Goal: Participate in discussion: Engage in conversation with other users on a specific topic

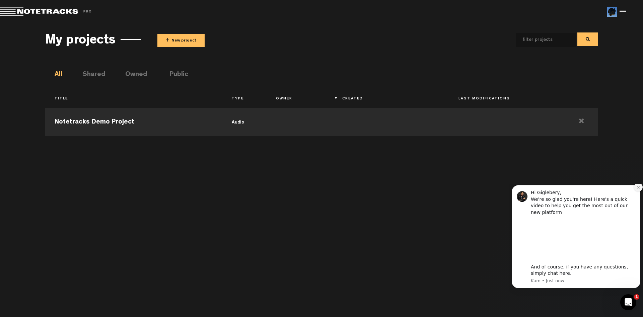
click at [636, 192] on button "Dismiss notification" at bounding box center [638, 187] width 9 height 9
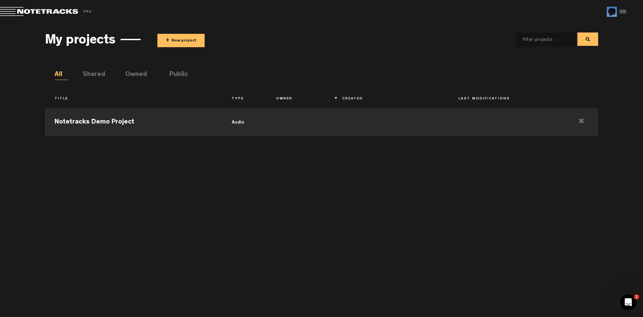
click at [186, 40] on button "+ New project" at bounding box center [180, 40] width 47 height 13
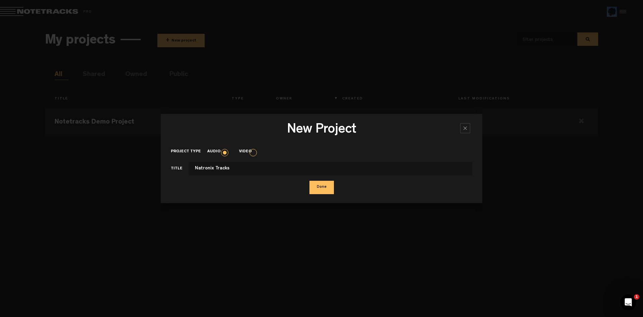
type input "Natronix Tracks"
click at [317, 191] on button "Done" at bounding box center [322, 187] width 24 height 13
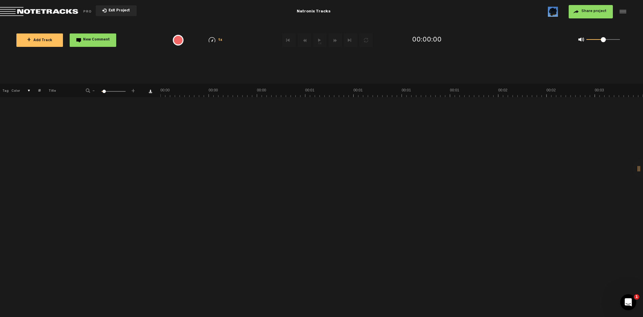
click at [42, 42] on span "+ Add Track" at bounding box center [39, 41] width 25 height 4
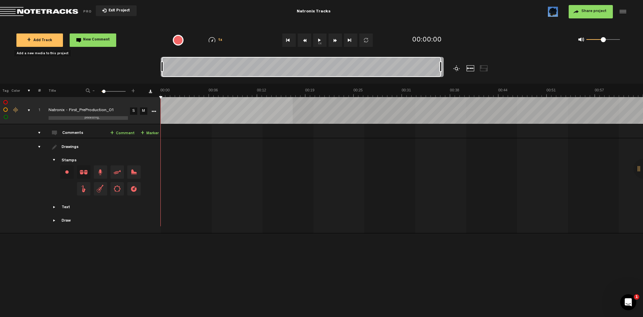
drag, startPoint x: 220, startPoint y: 67, endPoint x: 461, endPoint y: 71, distance: 241.3
click at [461, 71] on div at bounding box center [338, 70] width 354 height 27
click at [318, 42] on button "1x" at bounding box center [319, 40] width 13 height 13
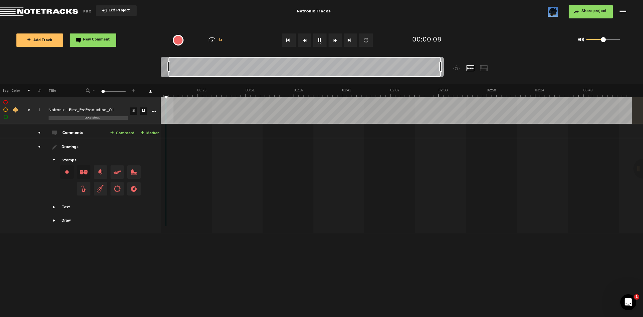
scroll to position [0, 12]
drag, startPoint x: 163, startPoint y: 67, endPoint x: 170, endPoint y: 67, distance: 7.0
click at [170, 67] on div at bounding box center [169, 66] width 3 height 11
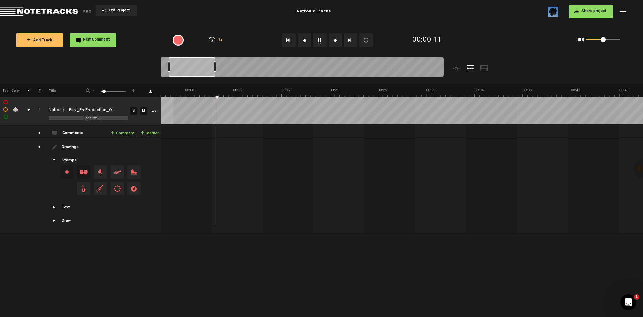
scroll to position [0, 72]
drag, startPoint x: 441, startPoint y: 68, endPoint x: 213, endPoint y: 66, distance: 227.5
click at [213, 66] on div at bounding box center [213, 66] width 3 height 11
click at [322, 41] on button "1x" at bounding box center [319, 40] width 13 height 13
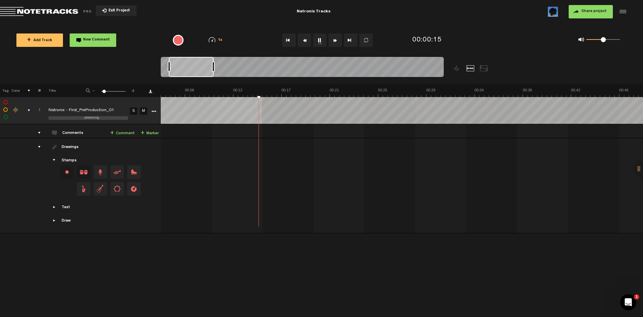
click at [322, 41] on button "1x" at bounding box center [319, 40] width 13 height 13
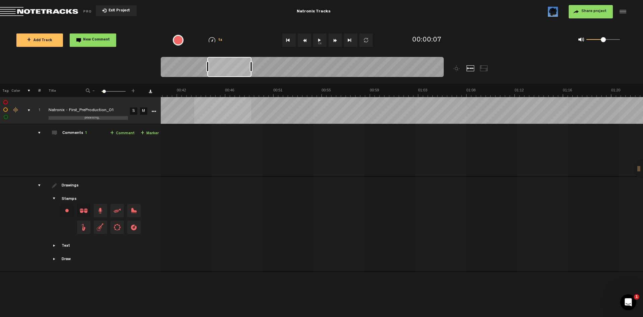
scroll to position [0, 476]
drag, startPoint x: 202, startPoint y: 70, endPoint x: 234, endPoint y: 72, distance: 32.6
click at [234, 72] on div at bounding box center [230, 67] width 44 height 20
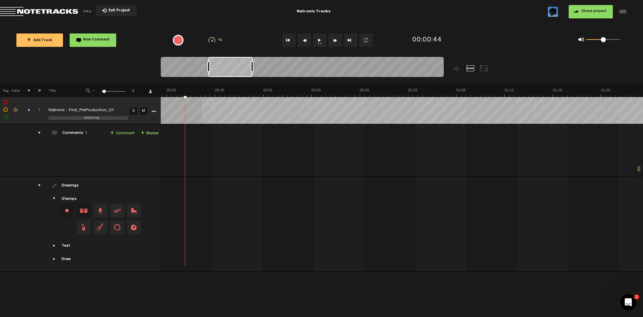
click at [318, 40] on button "1x" at bounding box center [319, 40] width 13 height 13
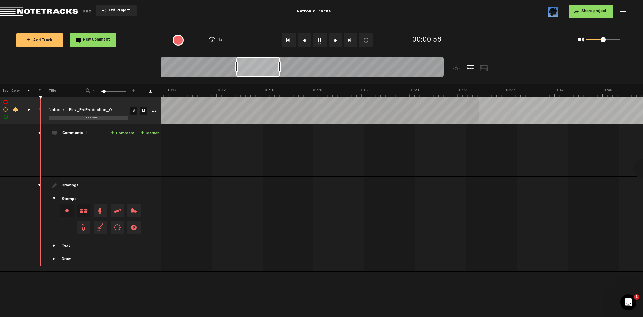
scroll to position [0, 597]
drag, startPoint x: 230, startPoint y: 70, endPoint x: 258, endPoint y: 73, distance: 28.3
click at [258, 73] on div at bounding box center [259, 67] width 44 height 20
click at [240, 75] on div at bounding box center [259, 67] width 44 height 20
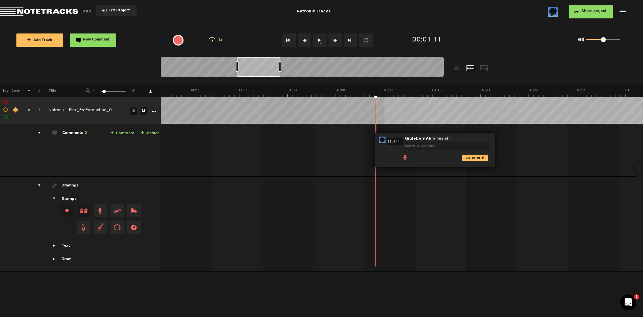
click at [427, 148] on textarea at bounding box center [447, 146] width 86 height 8
type textarea "N"
type textarea "Берем часть с чайной для припева"
click at [473, 157] on icon "comment" at bounding box center [475, 158] width 26 height 7
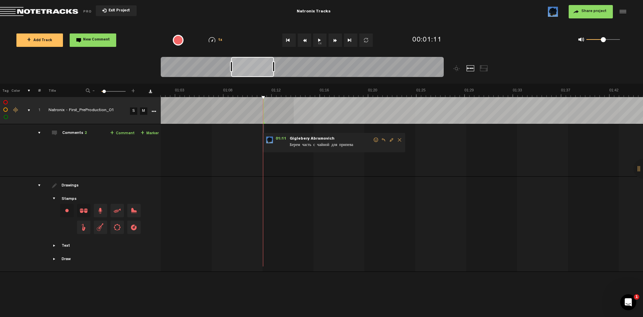
scroll to position [0, 706]
drag, startPoint x: 258, startPoint y: 68, endPoint x: 252, endPoint y: 73, distance: 7.6
click at [252, 73] on div at bounding box center [252, 67] width 43 height 20
drag, startPoint x: 273, startPoint y: 67, endPoint x: 335, endPoint y: 69, distance: 61.3
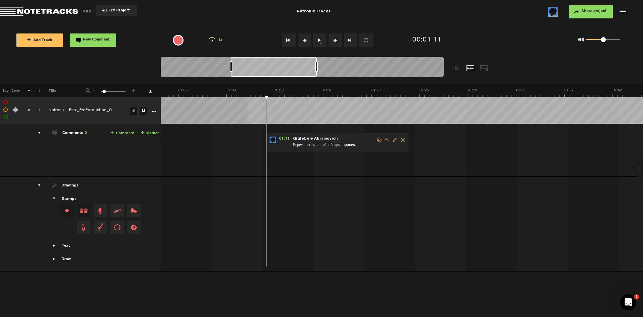
click at [318, 69] on div at bounding box center [316, 66] width 3 height 11
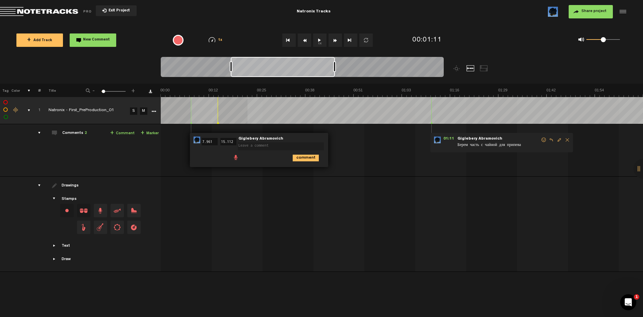
scroll to position [0, 0]
click at [211, 156] on div "comment" at bounding box center [260, 157] width 133 height 13
click at [204, 154] on div "comment" at bounding box center [260, 157] width 133 height 13
click at [256, 147] on textarea at bounding box center [281, 146] width 86 height 8
click at [228, 141] on input "15.112" at bounding box center [228, 141] width 16 height 7
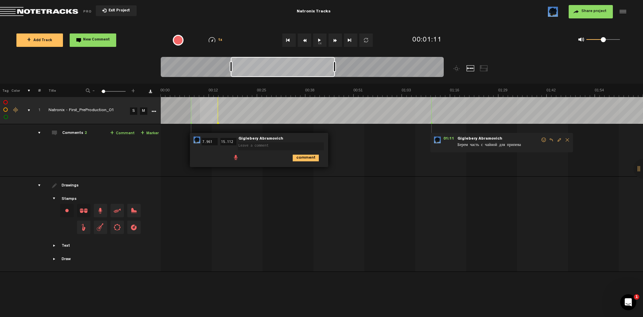
click at [199, 123] on td at bounding box center [402, 110] width 483 height 27
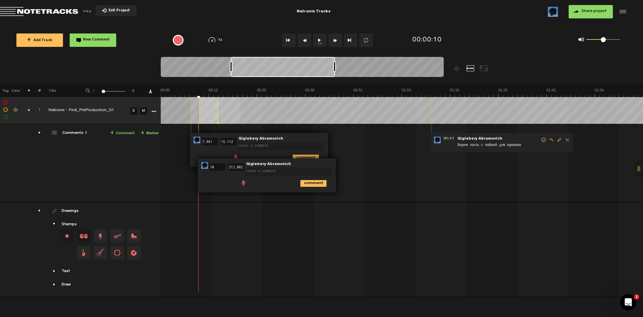
click at [465, 218] on div at bounding box center [645, 222] width 966 height 28
click at [93, 142] on td "Comments 3 + Comment + Marker" at bounding box center [101, 163] width 120 height 78
click at [74, 132] on div "Comments 3" at bounding box center [74, 134] width 25 height 6
click at [86, 133] on span "3" at bounding box center [86, 133] width 2 height 4
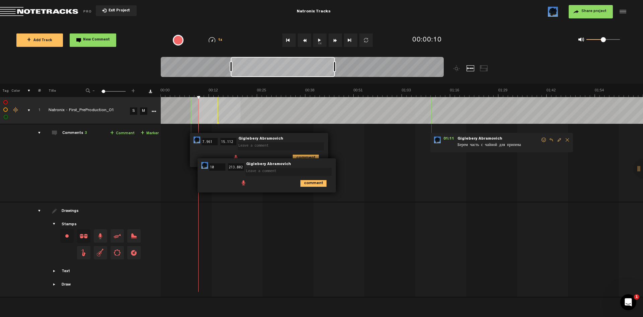
click at [195, 139] on img at bounding box center [197, 140] width 7 height 7
click at [287, 147] on textarea at bounding box center [281, 146] width 86 height 8
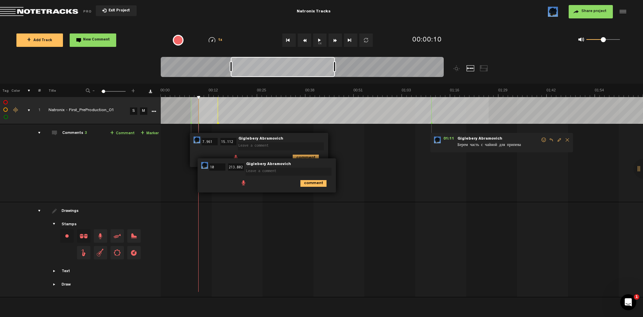
click at [312, 145] on textarea at bounding box center [281, 146] width 86 height 8
type textarea "1"
click at [363, 148] on div "00:07 7.961 - 00:15 15.112 • Giglebery Abramovich: "1" Giglebery Abramovich 1 1…" at bounding box center [403, 166] width 482 height 72
click at [309, 169] on textarea at bounding box center [289, 172] width 86 height 8
type textarea "2"
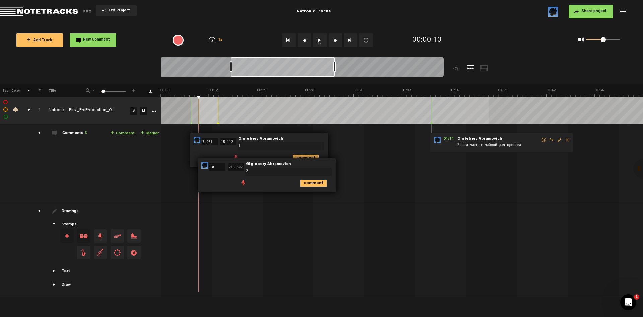
click at [302, 155] on icon "comment" at bounding box center [306, 158] width 26 height 7
drag, startPoint x: 309, startPoint y: 183, endPoint x: 324, endPoint y: 167, distance: 21.8
click at [310, 183] on icon "comment" at bounding box center [314, 183] width 26 height 7
click at [342, 139] on span "Delete comment" at bounding box center [344, 140] width 8 height 5
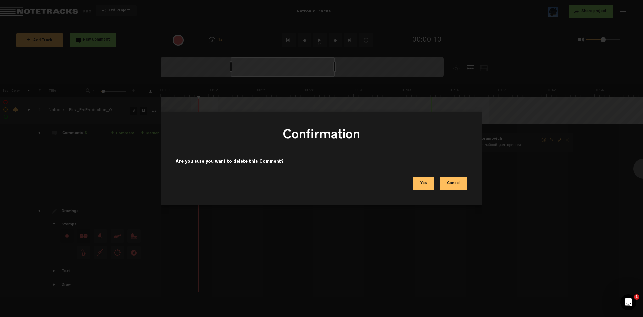
click at [422, 183] on button "Yes" at bounding box center [423, 183] width 21 height 13
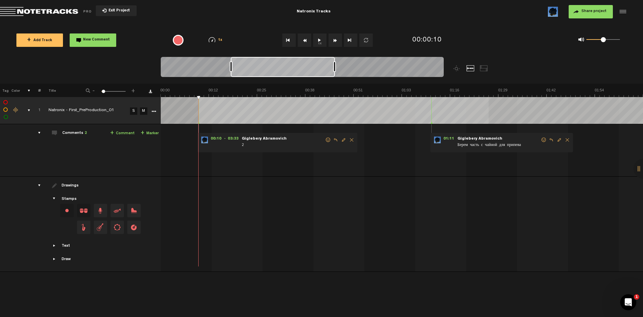
click at [351, 139] on span "Delete comment" at bounding box center [352, 140] width 8 height 5
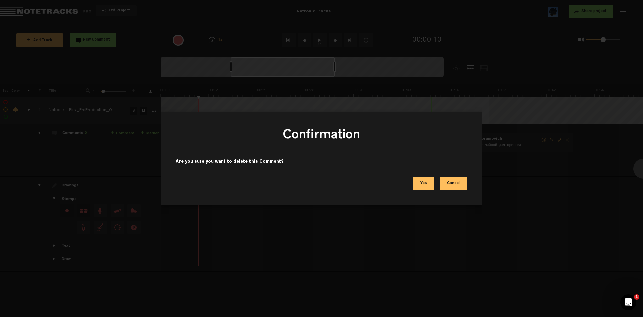
click at [425, 184] on button "Yes" at bounding box center [423, 183] width 21 height 13
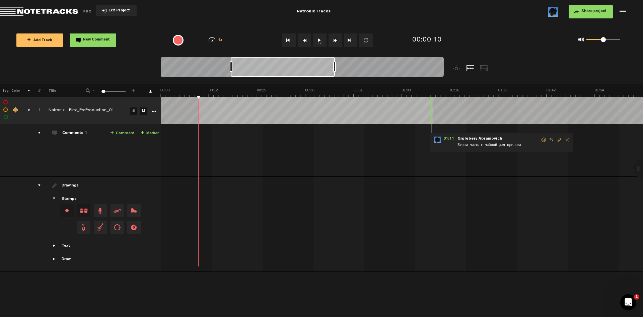
click at [482, 142] on form "Берем часть с чайной для припева" at bounding box center [499, 143] width 84 height 13
click at [450, 138] on span "01:11" at bounding box center [449, 140] width 16 height 7
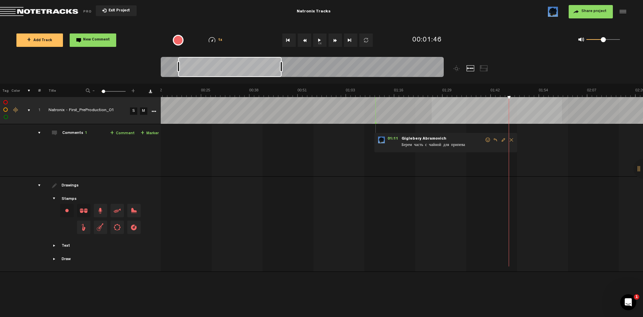
scroll to position [0, 56]
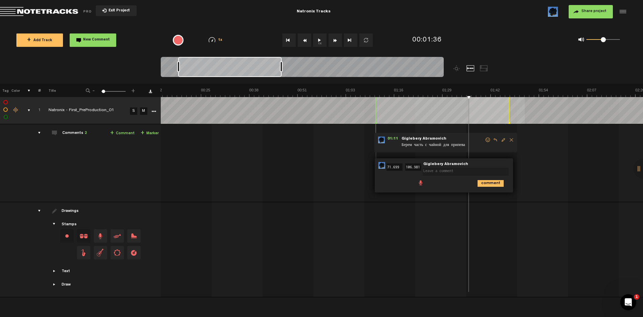
click at [470, 122] on td at bounding box center [402, 110] width 483 height 27
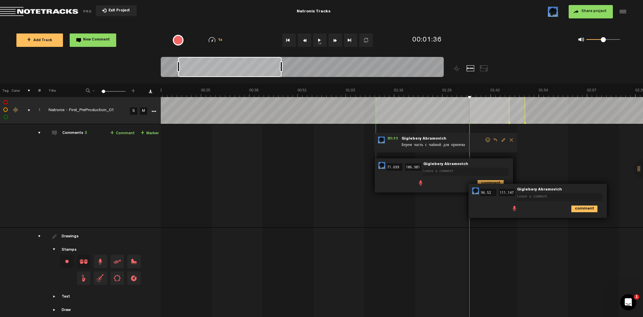
click at [637, 171] on div at bounding box center [644, 169] width 20 height 20
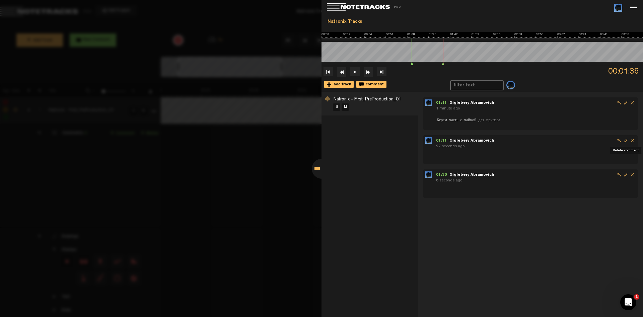
click at [633, 139] on span "Delete comment" at bounding box center [632, 140] width 7 height 7
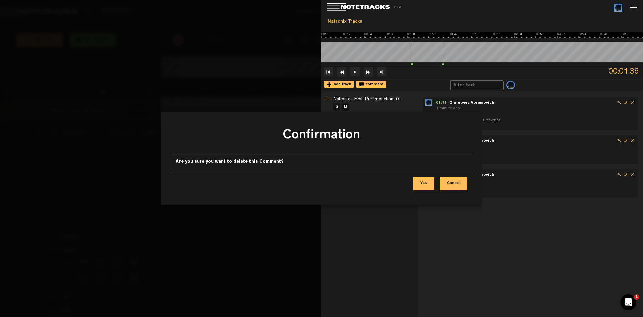
click at [422, 180] on button "Yes" at bounding box center [423, 183] width 21 height 13
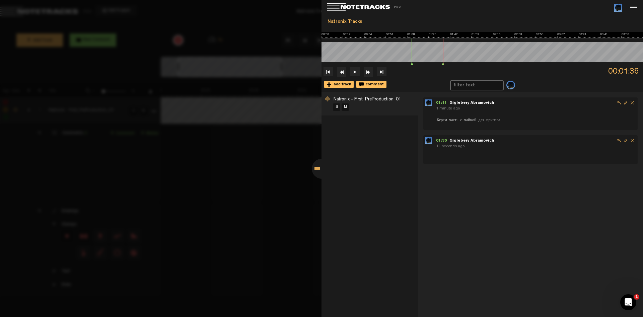
click at [632, 142] on span "Delete comment" at bounding box center [632, 140] width 7 height 7
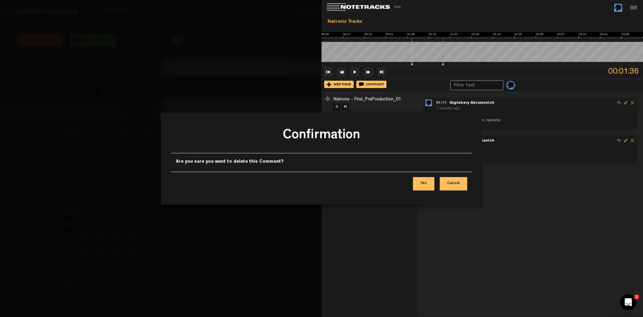
click at [422, 183] on button "Yes" at bounding box center [423, 183] width 21 height 13
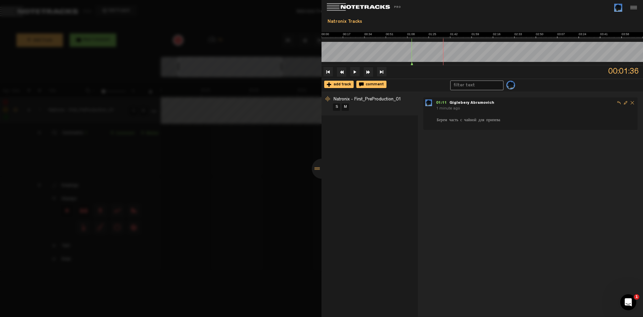
click at [295, 175] on div at bounding box center [321, 158] width 643 height 317
click at [318, 169] on div at bounding box center [322, 169] width 20 height 20
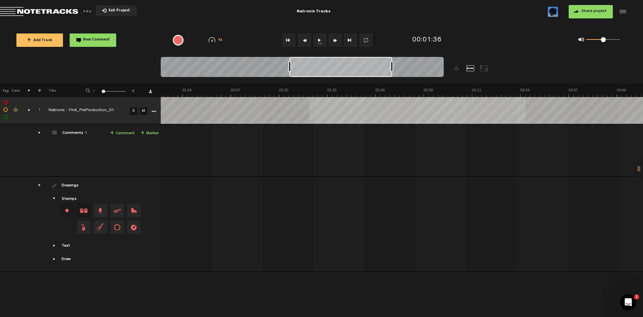
scroll to position [0, 612]
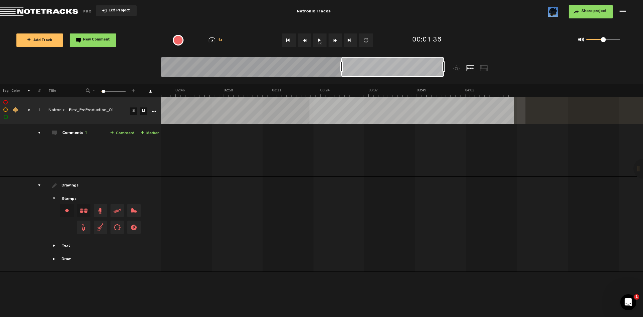
drag, startPoint x: 259, startPoint y: 66, endPoint x: 445, endPoint y: 71, distance: 186.0
click at [444, 71] on div at bounding box center [302, 68] width 283 height 22
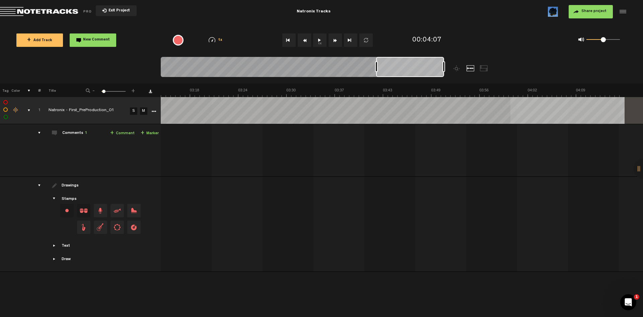
scroll to position [0, 0]
drag, startPoint x: 342, startPoint y: 68, endPoint x: 374, endPoint y: 75, distance: 31.9
click at [374, 75] on div at bounding box center [302, 68] width 283 height 22
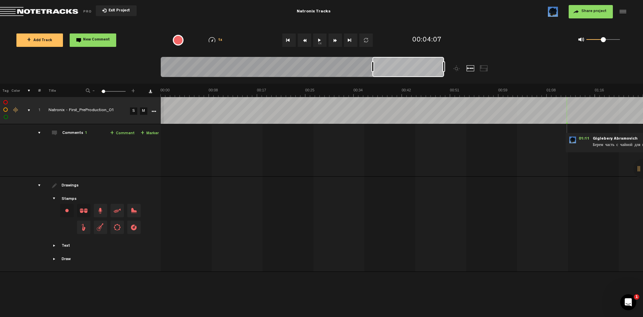
click at [29, 112] on div "comments, stamps & drawings" at bounding box center [26, 110] width 10 height 7
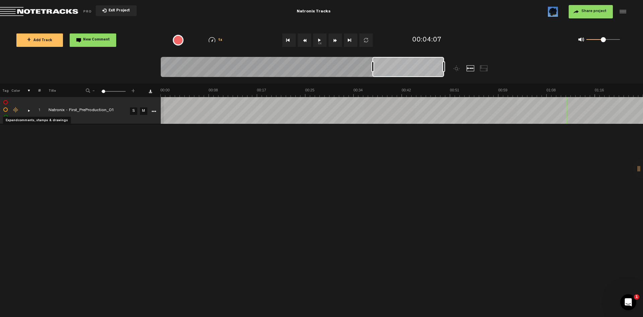
click at [29, 112] on div "comments, stamps & drawings" at bounding box center [26, 110] width 10 height 7
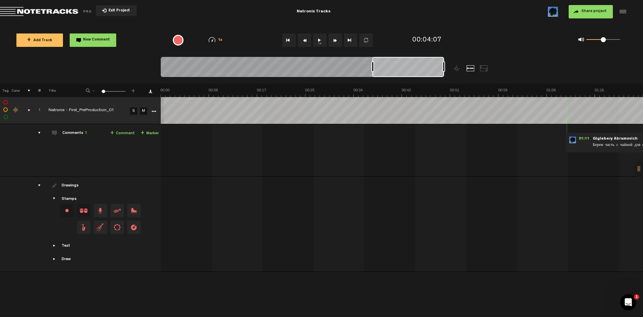
click at [82, 211] on span "Drag and drop a stamp" at bounding box center [83, 210] width 13 height 13
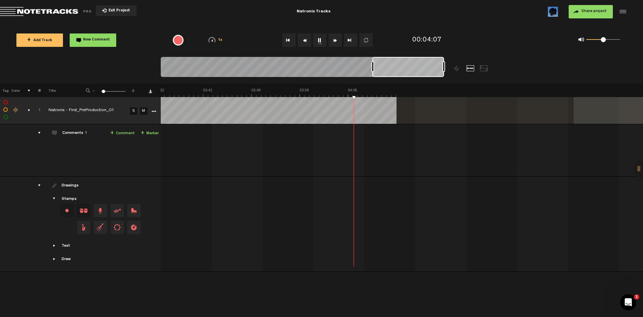
scroll to position [0, 1213]
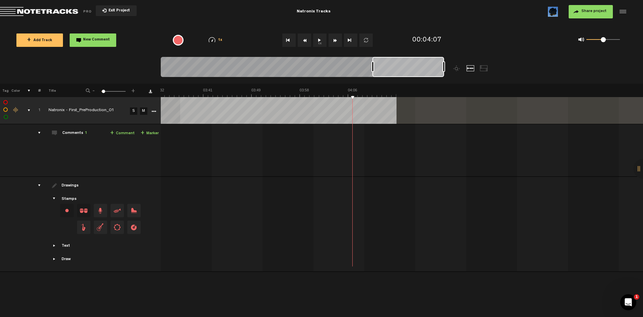
click at [153, 111] on icon "More" at bounding box center [153, 111] width 5 height 5
click at [28, 111] on div "comments, stamps & drawings" at bounding box center [26, 110] width 10 height 7
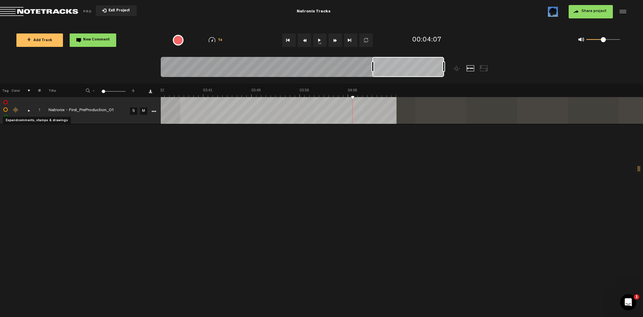
click at [28, 111] on div "comments, stamps & drawings" at bounding box center [26, 110] width 10 height 7
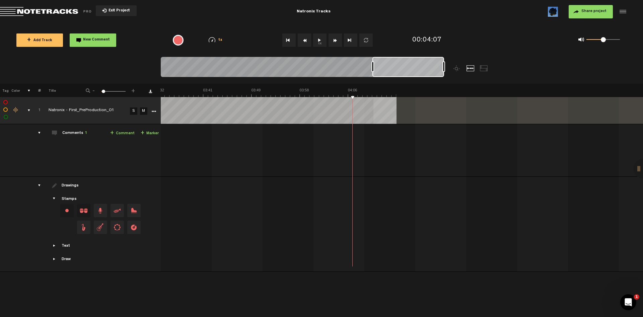
click at [484, 69] on div at bounding box center [484, 68] width 8 height 6
click at [471, 67] on div at bounding box center [471, 68] width 8 height 6
drag, startPoint x: 444, startPoint y: 65, endPoint x: 420, endPoint y: 67, distance: 23.2
click at [420, 67] on div at bounding box center [420, 66] width 3 height 11
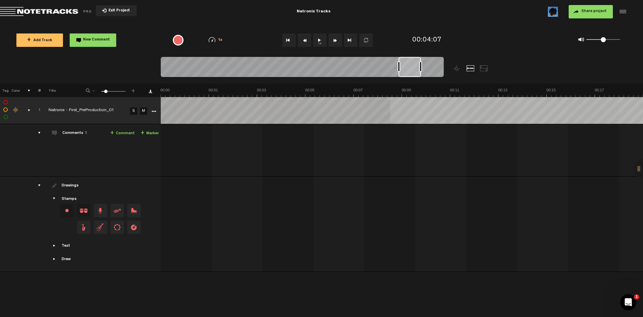
scroll to position [0, 5893]
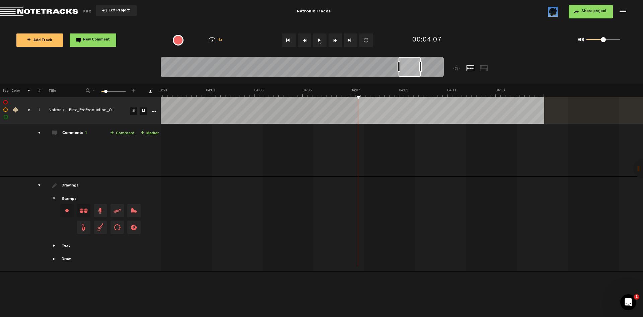
click at [548, 119] on audio-loader at bounding box center [402, 110] width 483 height 27
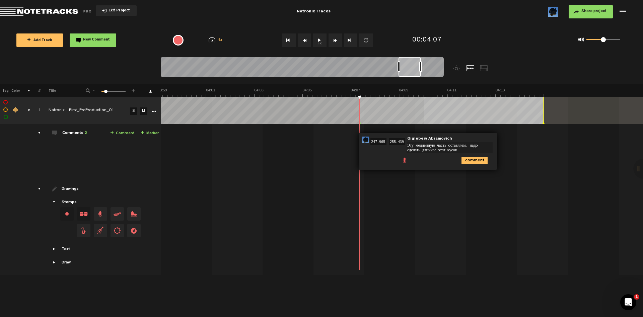
type textarea "Эту медленную часть оставляем, надо сделать длиннее этот кусок."
click at [474, 159] on icon "comment" at bounding box center [475, 160] width 26 height 7
click at [381, 145] on div "04:07 - 04:15 • Giglebery Abramovich: "Эту медленную часть оставляем, надо сдел…" at bounding box center [439, 145] width 160 height 25
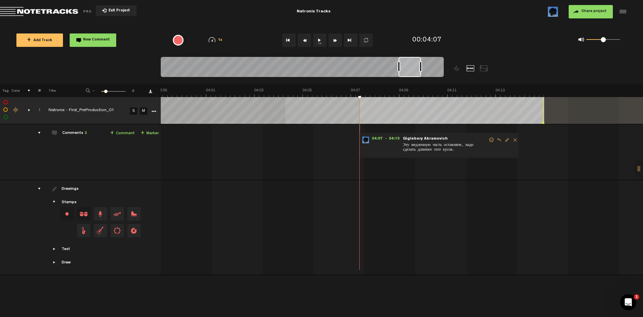
click at [75, 109] on div "Click to edit the title" at bounding box center [92, 111] width 87 height 7
click at [25, 159] on td at bounding box center [25, 152] width 10 height 56
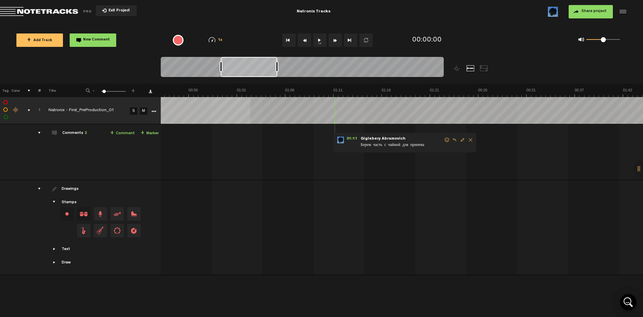
scroll to position [0, 509]
drag, startPoint x: 195, startPoint y: 71, endPoint x: 255, endPoint y: 74, distance: 59.7
click at [255, 74] on div at bounding box center [249, 67] width 57 height 20
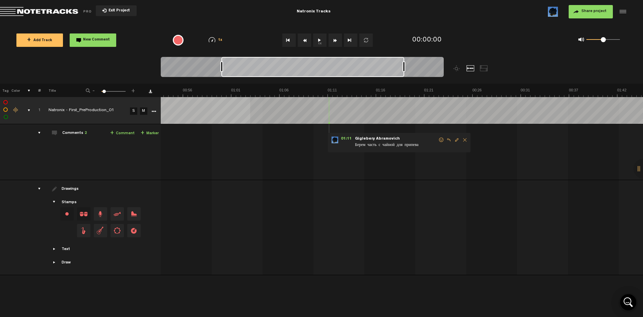
drag, startPoint x: 277, startPoint y: 68, endPoint x: 404, endPoint y: 70, distance: 126.3
click at [404, 70] on div at bounding box center [404, 66] width 3 height 11
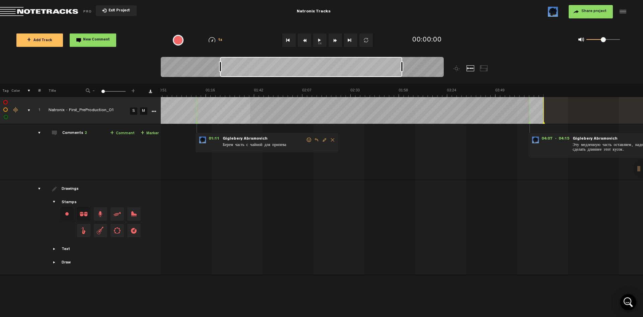
scroll to position [0, 108]
drag, startPoint x: 319, startPoint y: 69, endPoint x: 323, endPoint y: 74, distance: 6.0
click at [323, 74] on div at bounding box center [316, 67] width 182 height 20
drag, startPoint x: 407, startPoint y: 67, endPoint x: 430, endPoint y: 67, distance: 22.8
click at [429, 67] on div at bounding box center [427, 66] width 3 height 11
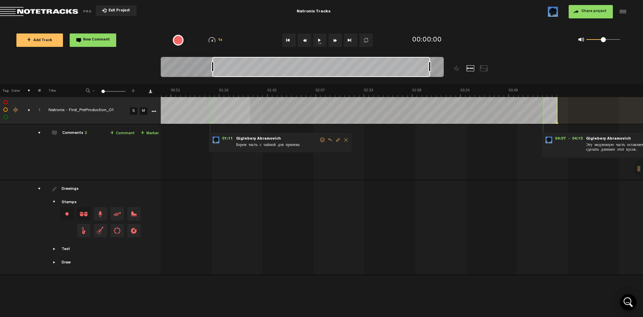
scroll to position [0, 88]
drag, startPoint x: 226, startPoint y: 68, endPoint x: 214, endPoint y: 67, distance: 11.8
click at [214, 67] on div at bounding box center [212, 66] width 3 height 11
click at [567, 102] on audio-loader at bounding box center [402, 110] width 483 height 27
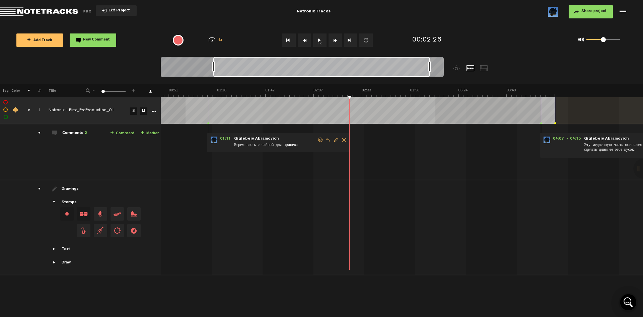
click at [154, 113] on icon "More" at bounding box center [153, 111] width 5 height 5
click at [110, 166] on td "Comments 2 + Comment + Marker" at bounding box center [101, 152] width 120 height 56
click at [40, 134] on div "comments" at bounding box center [36, 133] width 10 height 7
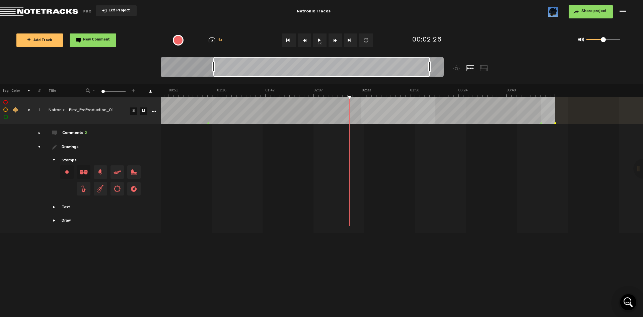
click at [342, 176] on div at bounding box center [315, 184] width 483 height 25
drag, startPoint x: 350, startPoint y: 167, endPoint x: 415, endPoint y: 168, distance: 64.3
click at [415, 168] on div at bounding box center [315, 158] width 483 height 28
click at [54, 206] on span "Showcase text" at bounding box center [54, 207] width 5 height 5
click at [123, 184] on span "Outro" at bounding box center [126, 185] width 30 height 13
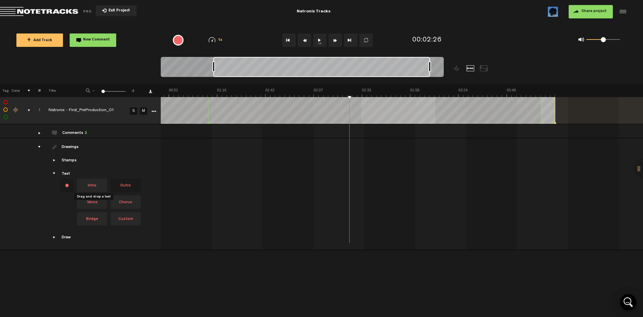
click at [95, 184] on span "Intro" at bounding box center [92, 185] width 30 height 13
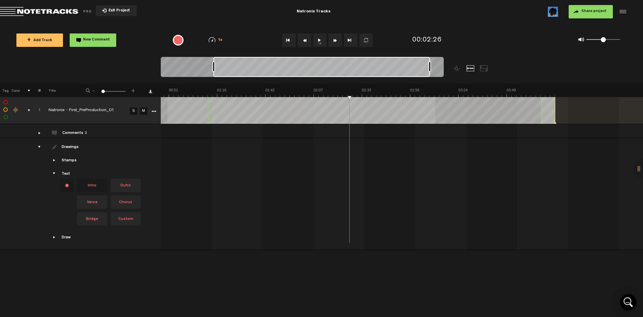
click at [56, 237] on span "Showcase draw menu" at bounding box center [54, 237] width 5 height 5
click at [54, 187] on span "Showcase draw menu" at bounding box center [54, 187] width 5 height 5
drag, startPoint x: 52, startPoint y: 155, endPoint x: 52, endPoint y: 159, distance: 3.7
click at [52, 157] on td "Drawings Stamps Text Intro +" at bounding box center [101, 177] width 120 height 78
click at [53, 159] on span "Showcase stamps" at bounding box center [54, 160] width 5 height 5
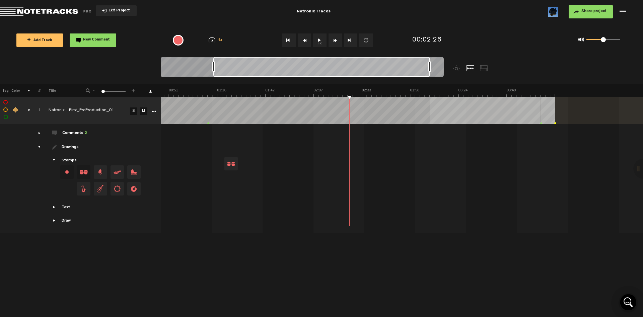
click at [546, 115] on tbody "1 Natronix - First_PreProduction_01 S M Export to Headliner Update Download Dow…" at bounding box center [322, 165] width 644 height 136
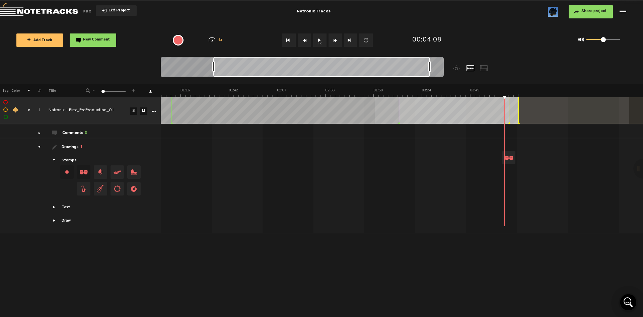
click at [525, 138] on td at bounding box center [402, 185] width 483 height 95
drag, startPoint x: 509, startPoint y: 152, endPoint x: 524, endPoint y: 151, distance: 15.1
click at [524, 151] on td at bounding box center [402, 185] width 483 height 95
drag, startPoint x: 507, startPoint y: 155, endPoint x: 429, endPoint y: 149, distance: 78.7
click at [427, 159] on div at bounding box center [278, 158] width 483 height 28
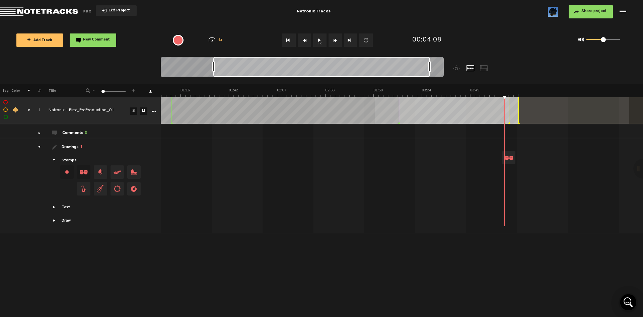
drag, startPoint x: 450, startPoint y: 146, endPoint x: 453, endPoint y: 143, distance: 3.8
click at [451, 146] on div at bounding box center [278, 158] width 483 height 28
click at [498, 154] on div at bounding box center [278, 158] width 483 height 28
click at [507, 154] on div at bounding box center [508, 157] width 13 height 13
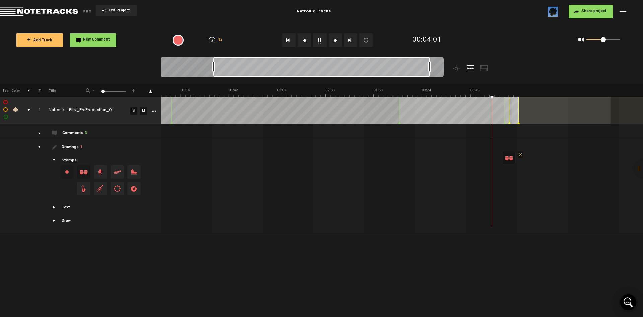
click at [519, 152] on span at bounding box center [520, 154] width 5 height 7
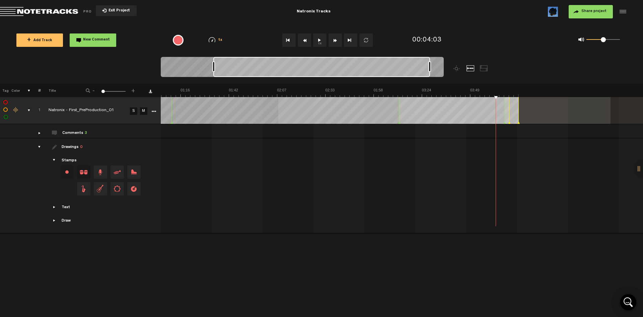
click at [38, 134] on div "comments" at bounding box center [36, 133] width 10 height 7
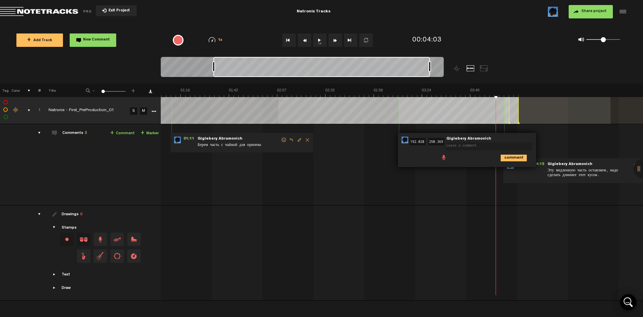
click at [510, 137] on form at bounding box center [490, 144] width 89 height 14
click at [413, 142] on input "192.028" at bounding box center [418, 141] width 16 height 7
click at [392, 178] on div "01:11 - • Giglebery Abramovich: "Берем часть с чайной для припева" Giglebery Ab…" at bounding box center [278, 168] width 482 height 76
click at [511, 156] on icon "comment" at bounding box center [514, 158] width 26 height 7
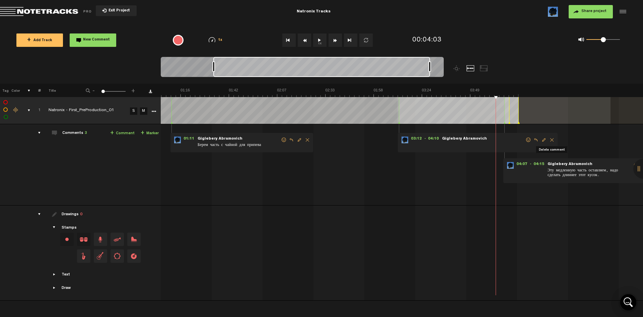
click at [552, 138] on span "Delete comment" at bounding box center [552, 140] width 8 height 5
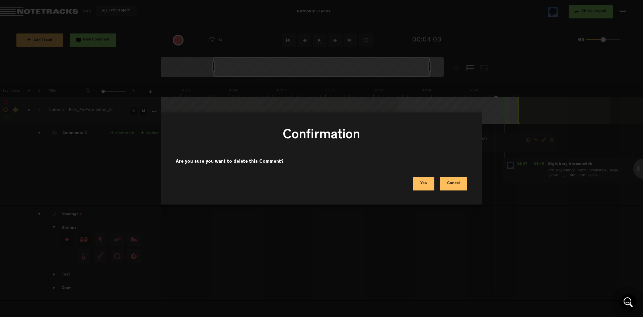
click at [423, 183] on button "Yes" at bounding box center [423, 183] width 21 height 13
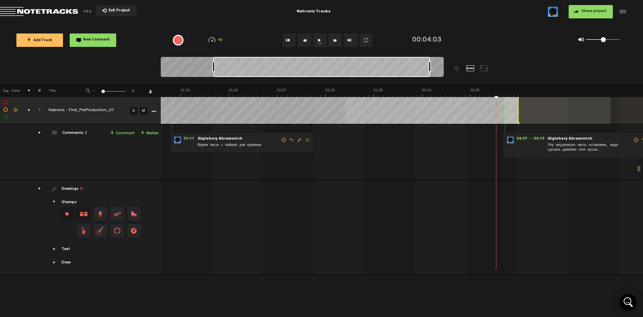
click at [344, 91] on img at bounding box center [277, 92] width 483 height 9
click at [324, 89] on img at bounding box center [277, 92] width 483 height 9
click at [307, 89] on img at bounding box center [277, 92] width 483 height 9
drag, startPoint x: 311, startPoint y: 91, endPoint x: 347, endPoint y: 90, distance: 35.9
click at [347, 90] on img at bounding box center [277, 92] width 483 height 9
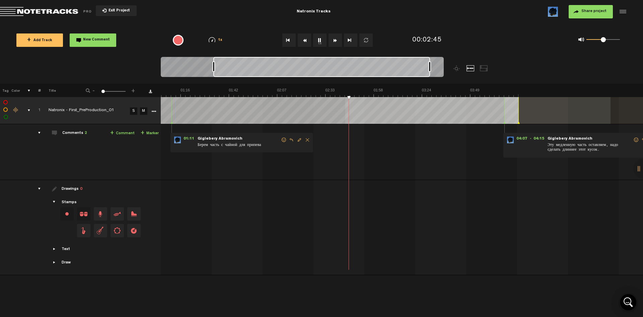
click at [329, 90] on img at bounding box center [277, 92] width 483 height 9
click at [305, 91] on img at bounding box center [277, 92] width 483 height 9
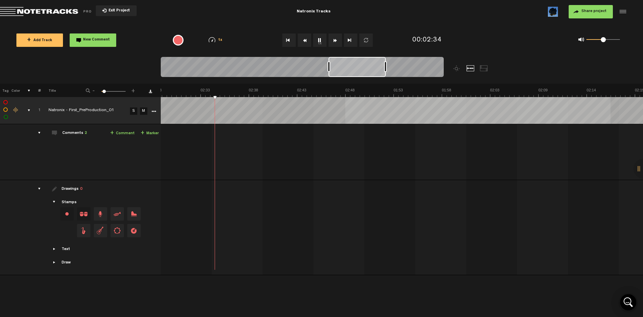
scroll to position [0, 0]
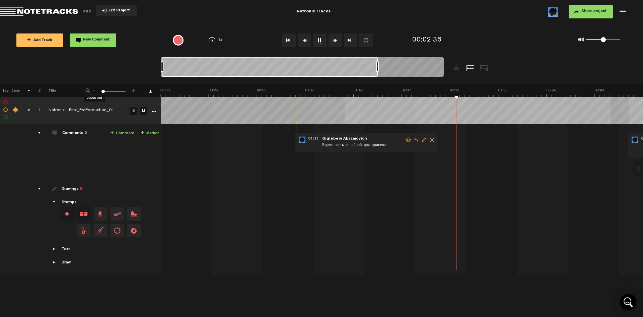
drag, startPoint x: 103, startPoint y: 92, endPoint x: 92, endPoint y: 91, distance: 10.7
click at [92, 91] on div "- 1 100 1 +" at bounding box center [111, 91] width 66 height 6
drag, startPoint x: 378, startPoint y: 68, endPoint x: 497, endPoint y: 73, distance: 119.4
click at [497, 73] on div at bounding box center [338, 70] width 354 height 27
click at [440, 67] on div at bounding box center [440, 66] width 3 height 11
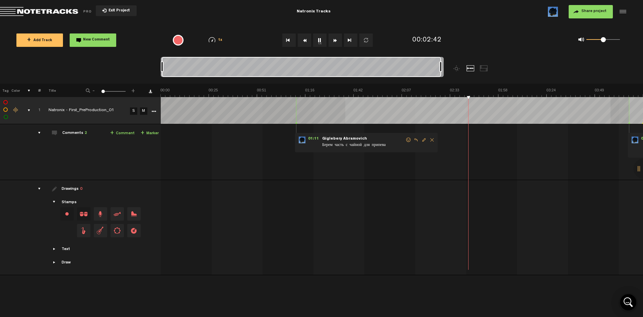
drag, startPoint x: 440, startPoint y: 67, endPoint x: 448, endPoint y: 66, distance: 8.4
click at [448, 66] on div at bounding box center [338, 70] width 354 height 27
drag, startPoint x: 354, startPoint y: 66, endPoint x: 375, endPoint y: 66, distance: 20.4
click at [375, 66] on div at bounding box center [305, 67] width 279 height 20
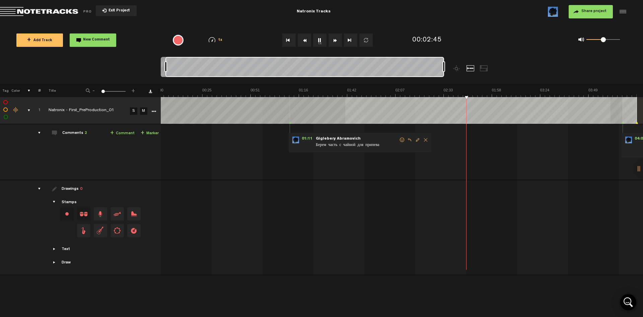
scroll to position [0, 0]
drag, startPoint x: 165, startPoint y: 67, endPoint x: 151, endPoint y: 67, distance: 14.4
click at [151, 67] on nt-zoom-navigation-bar at bounding box center [321, 70] width 643 height 27
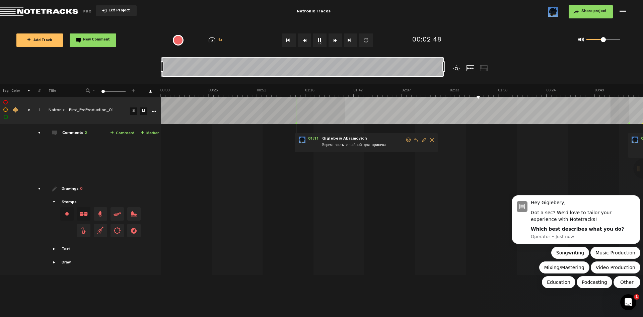
click at [455, 70] on div at bounding box center [457, 68] width 8 height 6
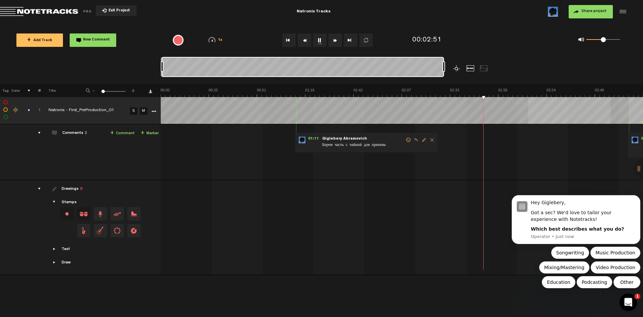
click at [625, 304] on icon "Open Intercom Messenger" at bounding box center [627, 301] width 11 height 11
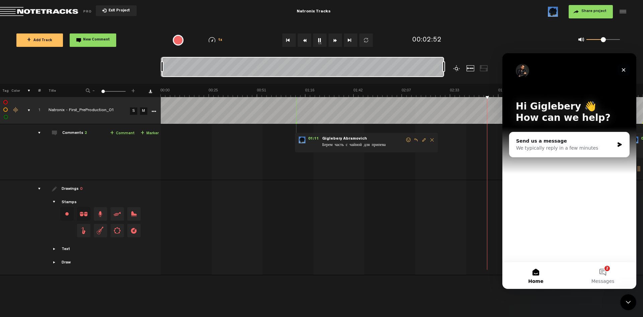
click at [623, 67] on icon "Close" at bounding box center [623, 69] width 5 height 5
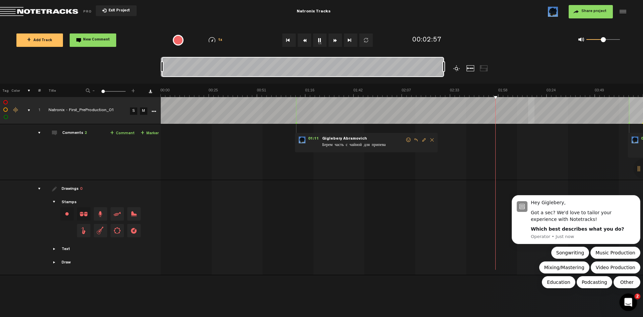
click at [624, 301] on icon "Open Intercom Messenger" at bounding box center [627, 301] width 11 height 11
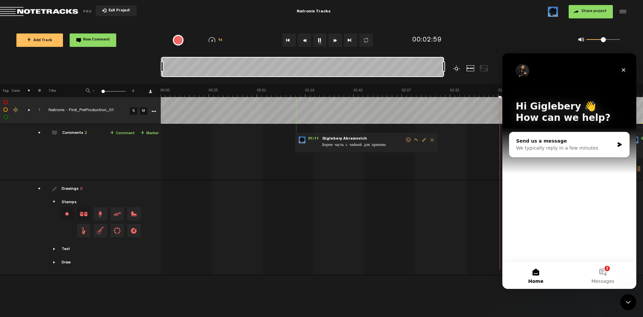
click at [624, 69] on icon "Close" at bounding box center [623, 69] width 5 height 5
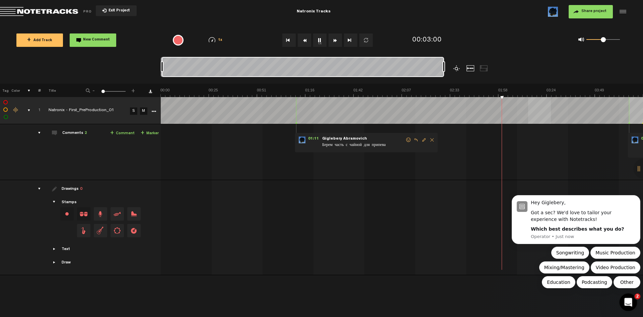
drag, startPoint x: 628, startPoint y: 306, endPoint x: 1234, endPoint y: 587, distance: 668.1
click at [628, 306] on icon "Open Intercom Messenger" at bounding box center [627, 301] width 11 height 11
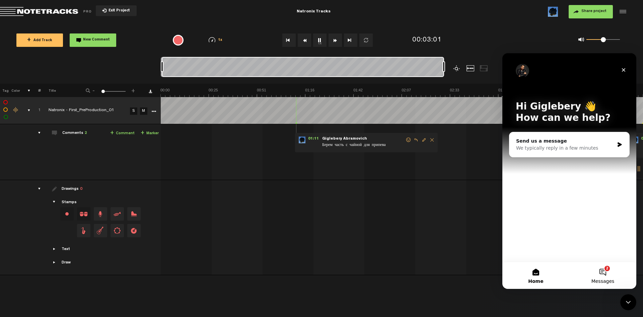
click at [601, 274] on button "2 Messages" at bounding box center [603, 275] width 67 height 27
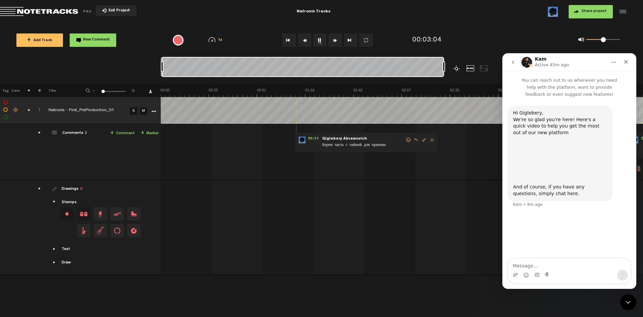
click at [516, 62] on button "go back" at bounding box center [513, 62] width 13 height 13
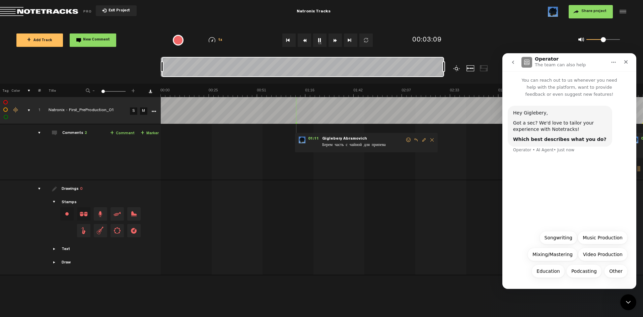
click at [512, 64] on icon "go back" at bounding box center [513, 62] width 5 height 5
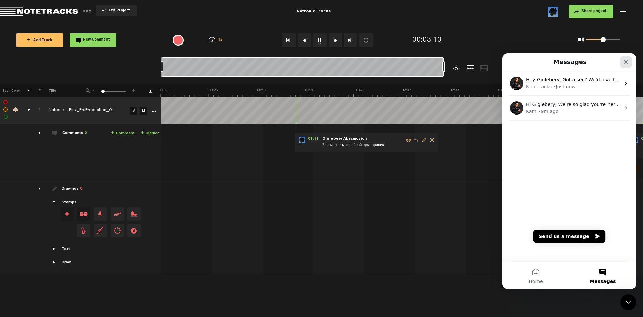
drag, startPoint x: 626, startPoint y: 63, endPoint x: 1121, endPoint y: 132, distance: 500.3
click at [626, 63] on icon "Close" at bounding box center [626, 61] width 5 height 5
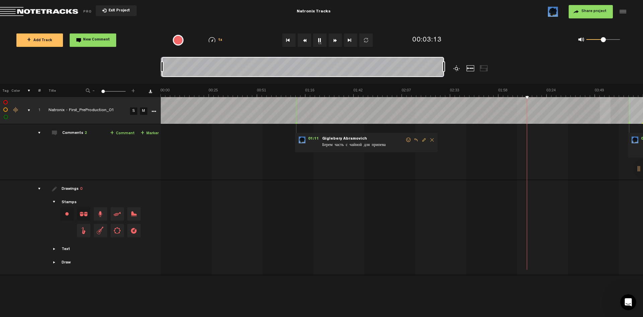
click at [639, 170] on div at bounding box center [644, 169] width 20 height 20
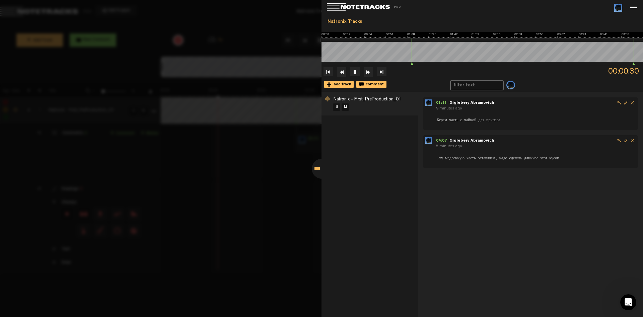
click at [373, 146] on div "Natronix - First_PreProduction_01 S M" at bounding box center [370, 204] width 96 height 225
click at [378, 99] on span "Natronix - First_PreProduction_01" at bounding box center [368, 99] width 68 height 5
click at [634, 7] on div at bounding box center [633, 8] width 10 height 10
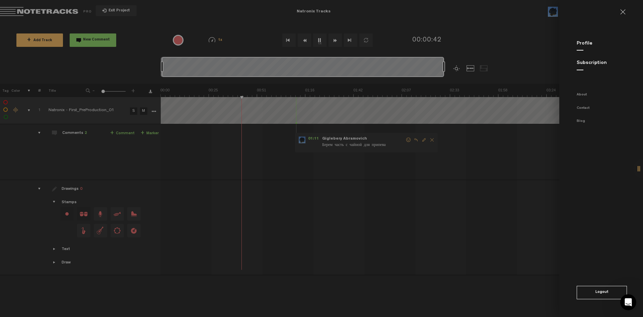
click at [625, 12] on link at bounding box center [626, 11] width 11 height 5
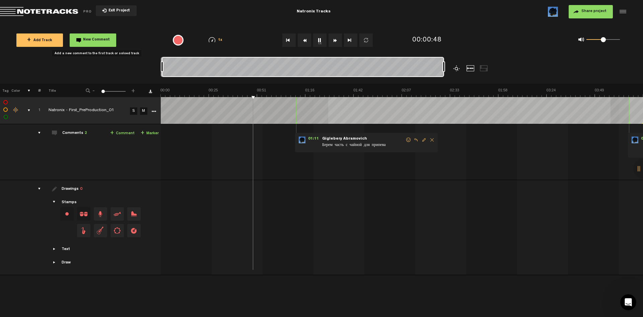
click at [97, 40] on span "New Comment" at bounding box center [96, 40] width 27 height 4
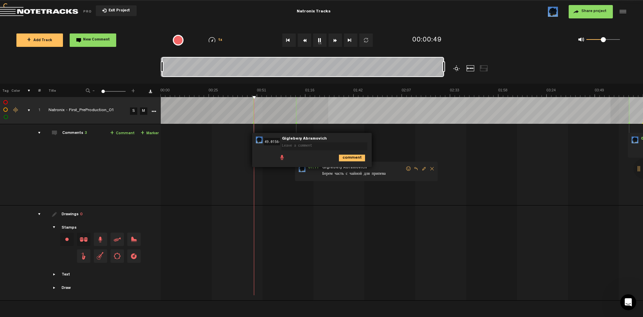
scroll to position [0, 21]
click at [342, 158] on icon "comment" at bounding box center [352, 158] width 26 height 7
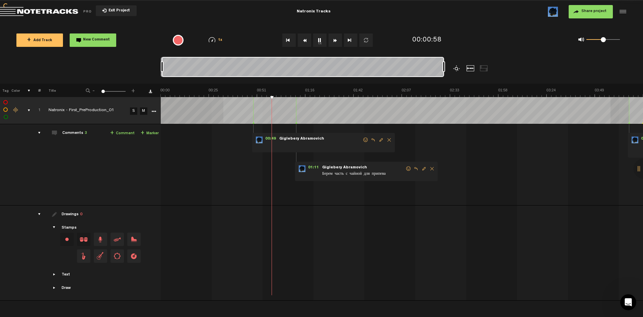
click at [390, 139] on span "Delete comment" at bounding box center [389, 140] width 8 height 5
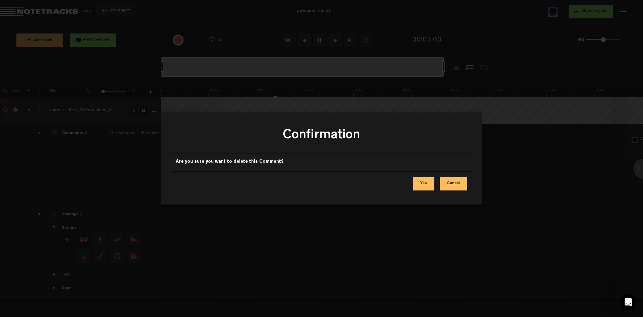
click at [429, 186] on button "Yes" at bounding box center [423, 183] width 21 height 13
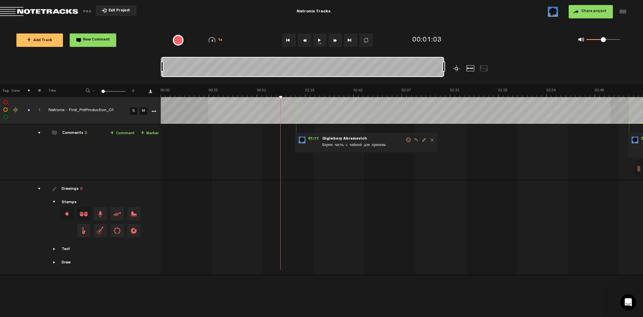
click at [213, 92] on img at bounding box center [401, 92] width 483 height 9
click at [380, 145] on span "Берем часть с чайной для припева" at bounding box center [364, 145] width 84 height 7
click at [425, 140] on span "Edit comment" at bounding box center [424, 140] width 8 height 5
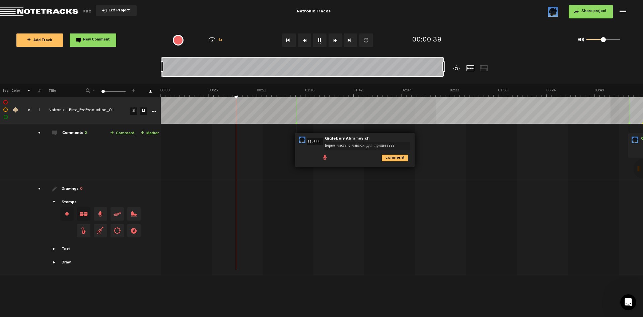
type textarea "Берем часть с чайной для припева???"
click at [395, 157] on icon "comment" at bounding box center [395, 158] width 26 height 7
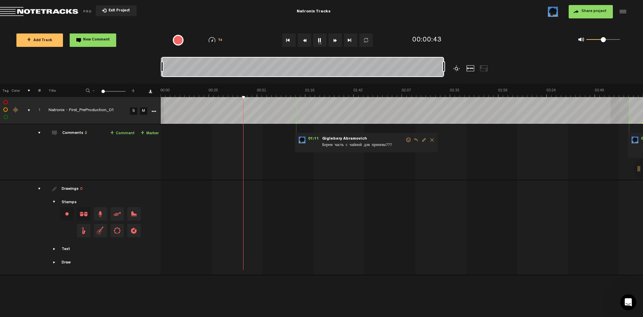
click at [167, 96] on img at bounding box center [401, 92] width 483 height 9
click at [164, 94] on img at bounding box center [401, 92] width 483 height 9
click at [161, 94] on img at bounding box center [401, 92] width 483 height 9
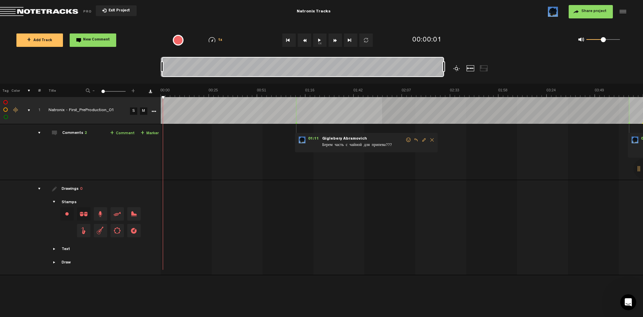
click at [124, 133] on link "+ Comment" at bounding box center [122, 134] width 24 height 8
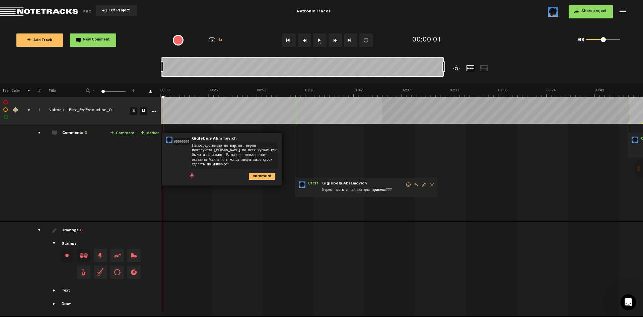
click at [192, 144] on textarea "Непосредственно по партии, верни пожалуйста брейки во всех кусках как были изна…" at bounding box center [234, 155] width 86 height 26
type textarea ""Непосредственно по партии, верни пожалуйста брейки во всех кусках как были изн…"
click at [262, 173] on icon "comment" at bounding box center [262, 176] width 26 height 7
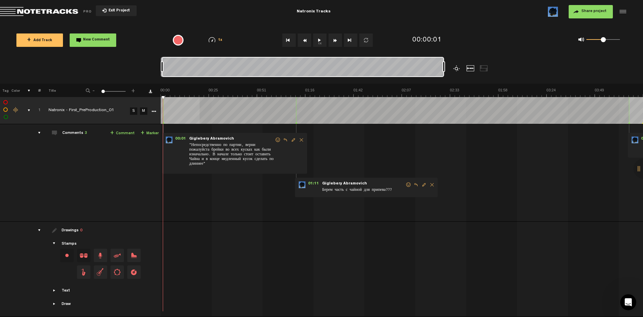
scroll to position [0, 1]
drag, startPoint x: 381, startPoint y: 66, endPoint x: 420, endPoint y: 68, distance: 39.3
click at [420, 68] on div at bounding box center [304, 67] width 282 height 20
click at [457, 68] on div at bounding box center [457, 68] width 8 height 6
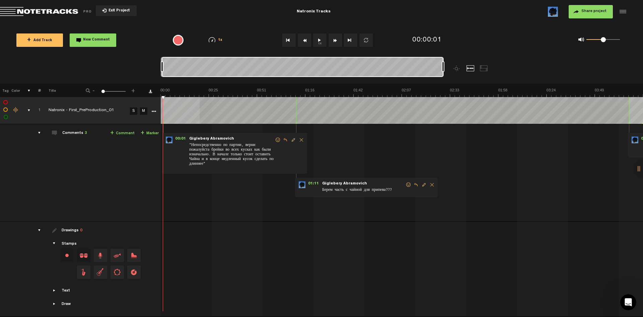
click at [470, 68] on div at bounding box center [471, 68] width 8 height 6
click at [480, 68] on div at bounding box center [484, 68] width 8 height 6
click at [470, 67] on div at bounding box center [471, 68] width 8 height 6
click at [168, 71] on div at bounding box center [303, 67] width 282 height 20
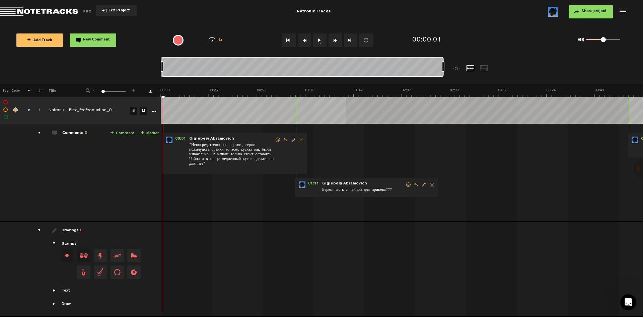
click at [172, 71] on div at bounding box center [303, 67] width 282 height 20
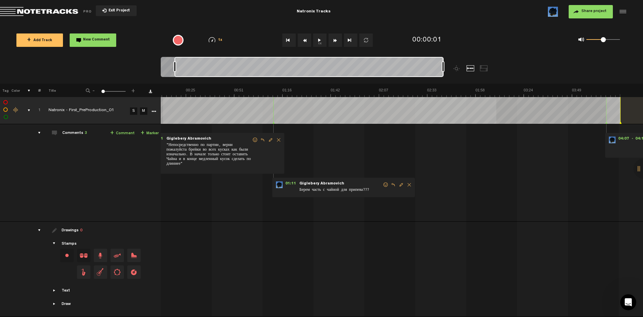
scroll to position [0, 22]
click at [175, 77] on div at bounding box center [302, 68] width 283 height 22
drag, startPoint x: 443, startPoint y: 66, endPoint x: 436, endPoint y: 65, distance: 7.7
click at [436, 65] on div at bounding box center [435, 66] width 3 height 11
drag, startPoint x: 435, startPoint y: 67, endPoint x: 483, endPoint y: 71, distance: 48.4
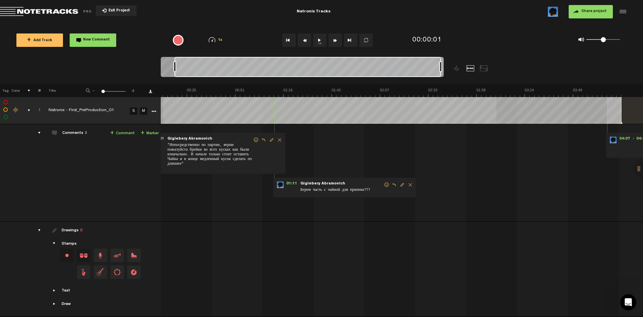
click at [483, 71] on div at bounding box center [338, 70] width 354 height 27
drag, startPoint x: 402, startPoint y: 70, endPoint x: 429, endPoint y: 72, distance: 26.2
click at [429, 72] on div at bounding box center [311, 67] width 266 height 20
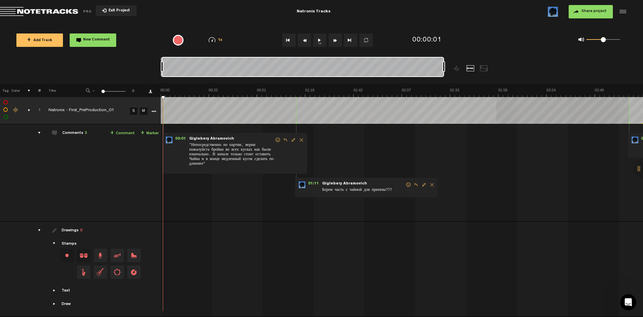
drag, startPoint x: 179, startPoint y: 69, endPoint x: 95, endPoint y: 70, distance: 83.4
click at [95, 70] on nt-zoom-navigation-bar at bounding box center [321, 70] width 643 height 27
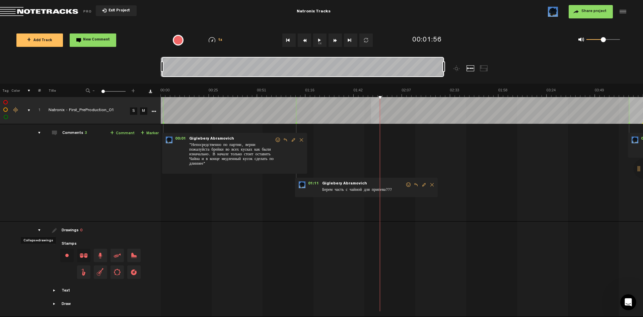
click at [38, 232] on div "drawings" at bounding box center [36, 230] width 10 height 7
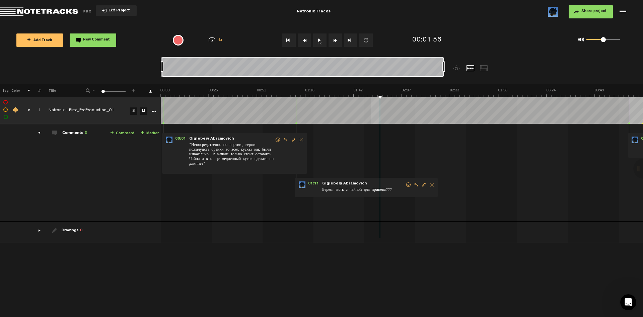
click at [6, 110] on label at bounding box center [6, 110] width 0 height 0
checkbox input "true"
click at [6, 103] on label at bounding box center [6, 103] width 0 height 0
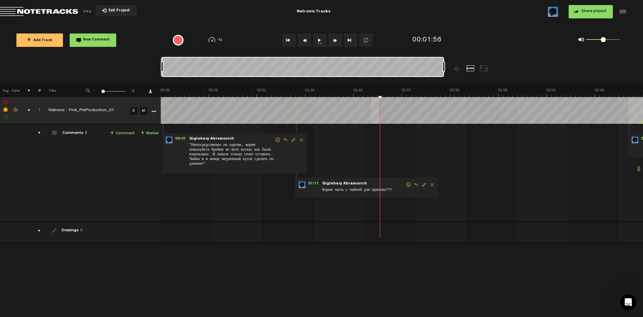
checkbox input "true"
click at [6, 117] on label at bounding box center [6, 117] width 0 height 0
checkbox input "true"
click at [6, 110] on label at bounding box center [6, 110] width 0 height 0
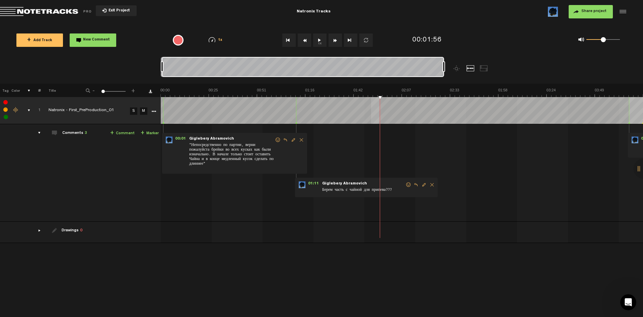
checkbox input "false"
click at [6, 103] on label at bounding box center [6, 103] width 0 height 0
checkbox input "false"
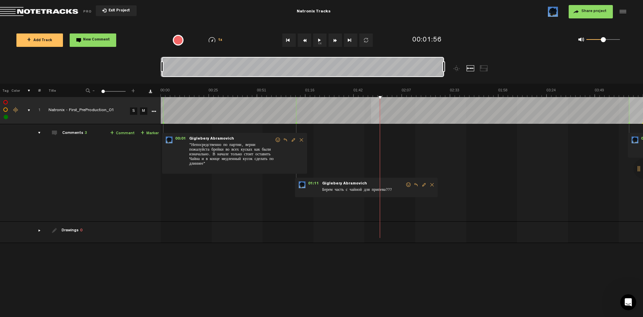
click at [6, 117] on label at bounding box center [6, 117] width 0 height 0
checkbox input "false"
click at [6, 110] on label at bounding box center [6, 110] width 0 height 0
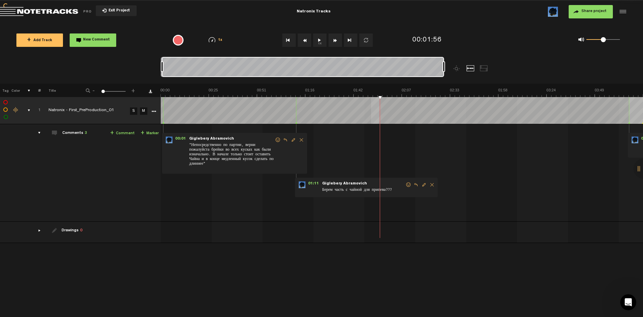
checkbox input "true"
click at [28, 111] on div "comments, stamps & drawings" at bounding box center [26, 110] width 10 height 7
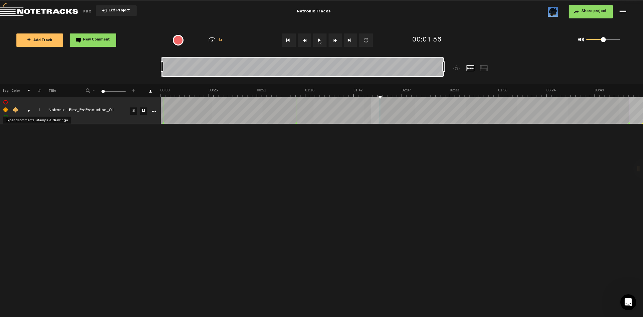
click at [28, 111] on div "comments, stamps & drawings" at bounding box center [26, 110] width 10 height 7
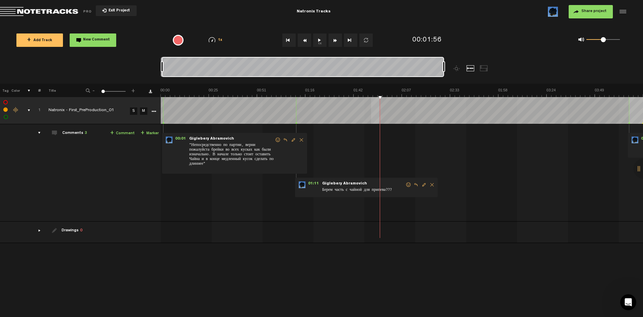
click at [38, 232] on div "drawings" at bounding box center [36, 230] width 10 height 7
click at [54, 293] on span "Showcase text" at bounding box center [54, 290] width 5 height 5
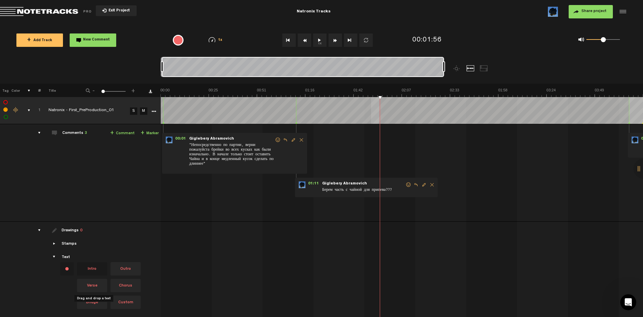
click at [94, 286] on span "Verse" at bounding box center [92, 285] width 30 height 13
drag, startPoint x: 91, startPoint y: 286, endPoint x: 381, endPoint y: 259, distance: 290.4
click at [381, 259] on tr "Drawings 0 Stamps Text Intro +" at bounding box center [322, 278] width 644 height 112
drag, startPoint x: 392, startPoint y: 269, endPoint x: 393, endPoint y: 227, distance: 42.6
click at [393, 227] on div "Verse" at bounding box center [391, 227] width 16 height 9
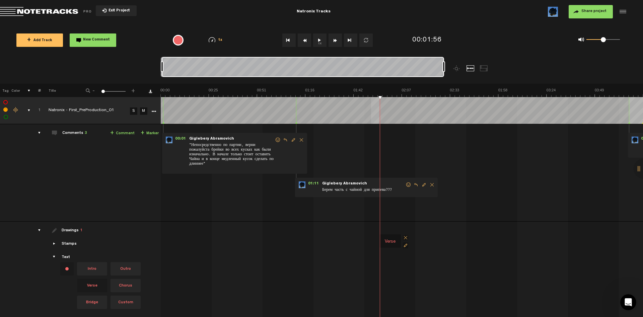
click at [406, 246] on span at bounding box center [405, 246] width 5 height 6
click at [439, 252] on div "Verse Verse" at bounding box center [403, 241] width 483 height 28
click at [390, 240] on div "Verse" at bounding box center [391, 242] width 16 height 9
drag, startPoint x: 394, startPoint y: 92, endPoint x: 386, endPoint y: 91, distance: 7.7
click at [386, 91] on img at bounding box center [401, 92] width 483 height 9
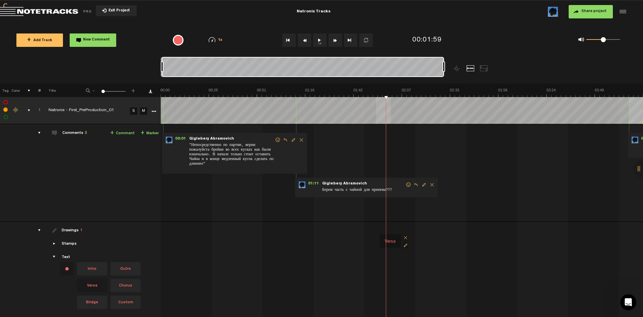
click at [383, 91] on img at bounding box center [401, 92] width 483 height 9
click at [381, 91] on img at bounding box center [401, 92] width 483 height 9
click at [380, 91] on img at bounding box center [401, 92] width 483 height 9
click at [386, 245] on div "Verse" at bounding box center [390, 241] width 16 height 9
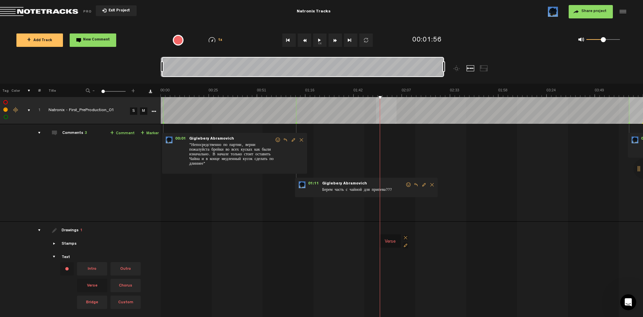
click at [57, 228] on div "Drawings 1" at bounding box center [101, 231] width 117 height 6
click at [55, 244] on span "Showcase stamps" at bounding box center [54, 243] width 5 height 5
drag, startPoint x: 98, startPoint y: 272, endPoint x: 385, endPoint y: 251, distance: 288.3
click at [385, 251] on tr "Drawings 1 Stamps Text Intro +" at bounding box center [322, 269] width 644 height 95
drag, startPoint x: 394, startPoint y: 242, endPoint x: 391, endPoint y: 261, distance: 19.4
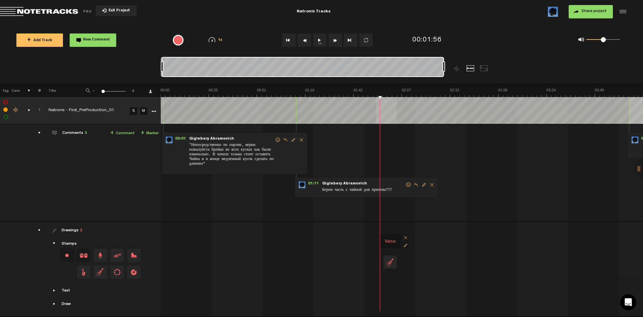
click at [391, 261] on div at bounding box center [390, 262] width 13 height 13
drag, startPoint x: 391, startPoint y: 270, endPoint x: 389, endPoint y: 261, distance: 9.2
click at [389, 261] on div at bounding box center [387, 260] width 13 height 13
click at [636, 167] on div at bounding box center [644, 169] width 20 height 20
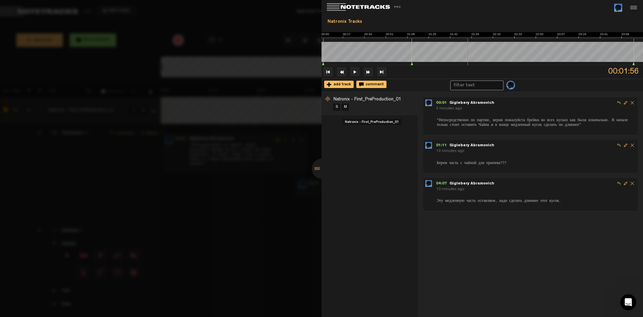
click at [384, 102] on span "Natronix - First_PreProduction_01" at bounding box center [368, 99] width 68 height 5
click at [287, 121] on div at bounding box center [321, 158] width 643 height 317
click at [319, 167] on div at bounding box center [322, 169] width 20 height 20
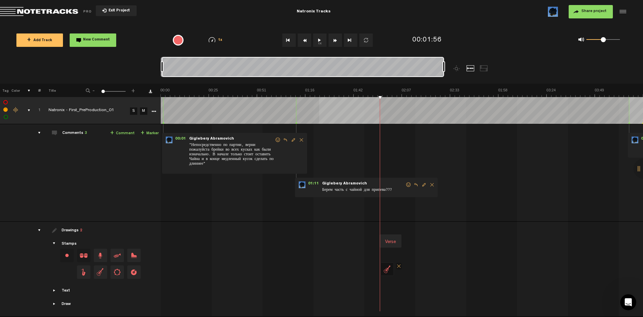
click at [39, 231] on div "drawings" at bounding box center [36, 230] width 10 height 7
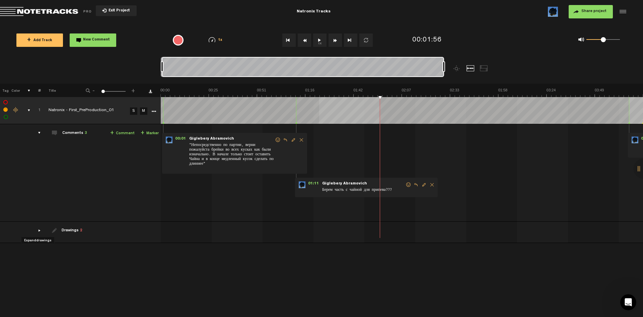
click at [38, 231] on div "drawings" at bounding box center [36, 230] width 10 height 7
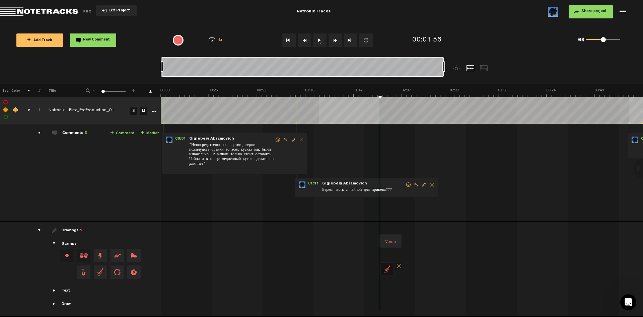
click at [390, 246] on div "Verse" at bounding box center [391, 242] width 16 height 9
click at [407, 246] on span at bounding box center [405, 246] width 5 height 6
click at [414, 237] on span at bounding box center [416, 237] width 5 height 5
click at [389, 269] on div at bounding box center [387, 269] width 13 height 13
click at [399, 267] on span at bounding box center [398, 266] width 5 height 7
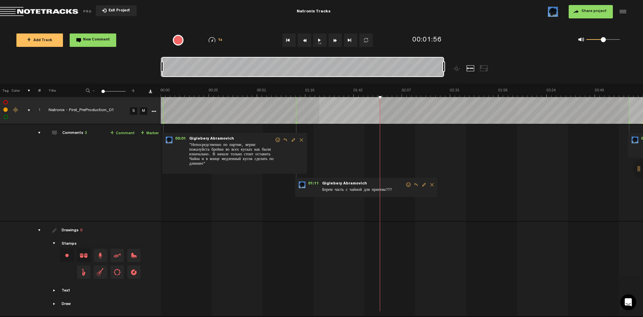
click at [53, 246] on span "Showcase stamps" at bounding box center [54, 243] width 5 height 5
click at [54, 246] on span "Showcase stamps" at bounding box center [54, 243] width 5 height 5
click at [54, 244] on span "Showcase stamps" at bounding box center [54, 243] width 5 height 5
click at [72, 246] on div "Stamps" at bounding box center [69, 245] width 15 height 6
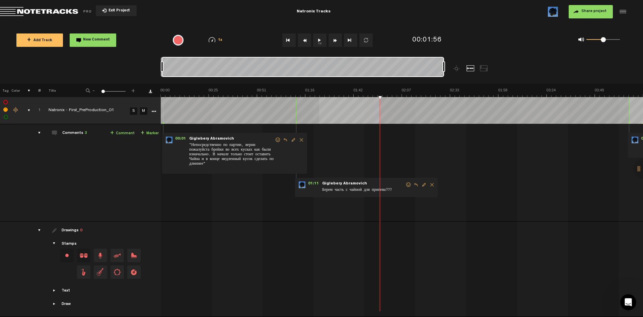
click at [71, 243] on div "Stamps" at bounding box center [69, 245] width 15 height 6
click at [53, 304] on div "Draw + New drawing" at bounding box center [101, 305] width 117 height 6
click at [55, 304] on span "Showcase draw menu" at bounding box center [54, 304] width 5 height 5
click at [119, 259] on div "Text Intro Outro Verse Chorus Bridge Custom" at bounding box center [101, 258] width 117 height 6
click at [103, 284] on button "+ New drawing" at bounding box center [98, 282] width 47 height 13
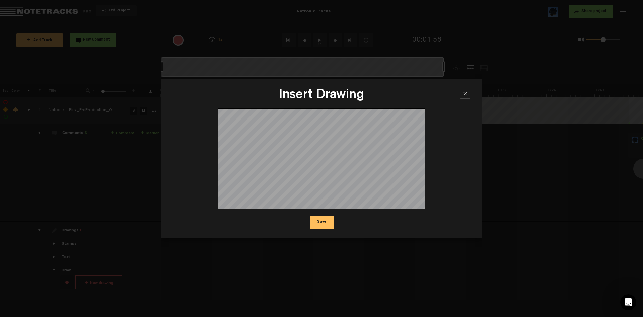
click at [433, 134] on nt-drawing-board "Draw Here" at bounding box center [322, 159] width 302 height 101
click at [466, 93] on div at bounding box center [465, 94] width 10 height 10
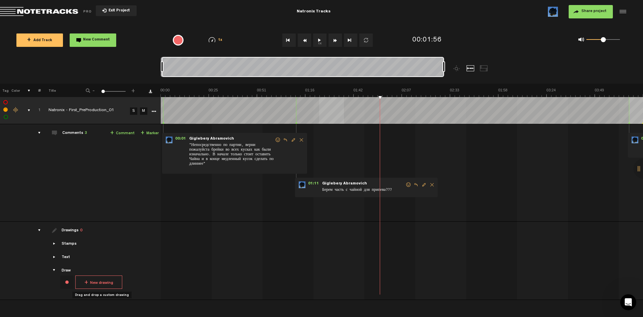
click at [109, 282] on button "+ New drawing" at bounding box center [98, 282] width 47 height 13
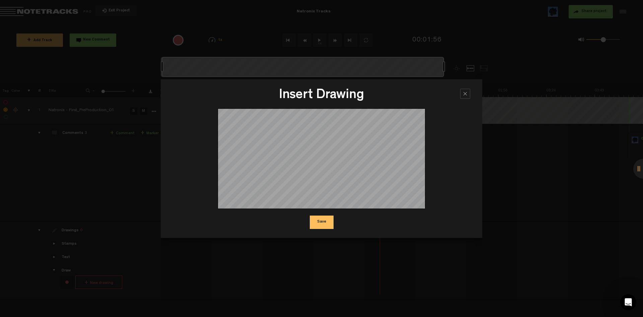
click at [328, 220] on button "Save" at bounding box center [322, 222] width 24 height 13
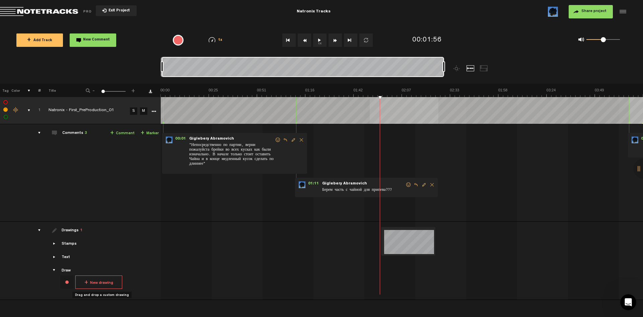
click at [66, 256] on div "Text" at bounding box center [66, 258] width 8 height 6
click at [96, 285] on span "Verse" at bounding box center [92, 285] width 30 height 13
drag, startPoint x: 91, startPoint y: 284, endPoint x: 381, endPoint y: 262, distance: 290.7
click at [381, 262] on tr "Drawings 1 Stamps Text Intro +" at bounding box center [322, 278] width 644 height 112
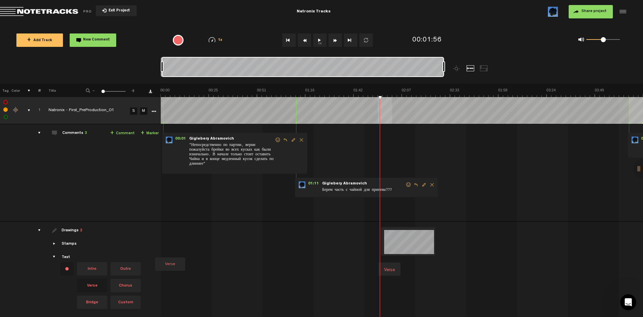
click at [396, 108] on tbody "1 Natronix - First_PreProduction_01 S M Export to Headliner Update Download Dow…" at bounding box center [322, 215] width 644 height 237
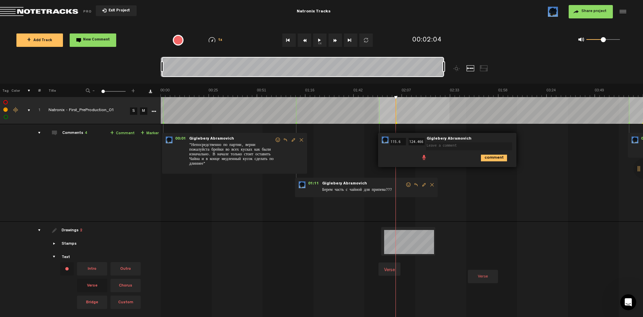
click at [467, 249] on div "["d",[[[-60,16A3,B,-C,B,-C,B,-C,B,-C,-C,B,-2A1,B,-C,-E,-C,B,-3A1,B,-4A1,B,-2A1,…" at bounding box center [403, 241] width 483 height 28
click at [505, 155] on icon "comment" at bounding box center [494, 158] width 26 height 7
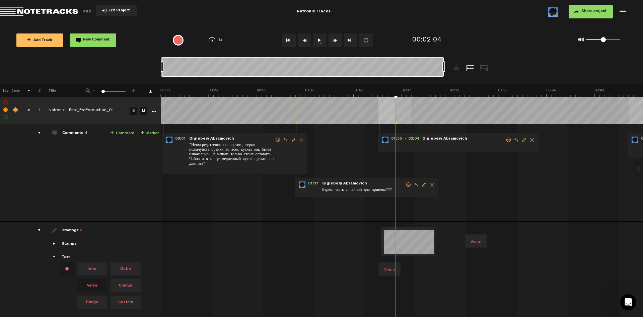
click at [532, 139] on span "Delete comment" at bounding box center [532, 140] width 8 height 5
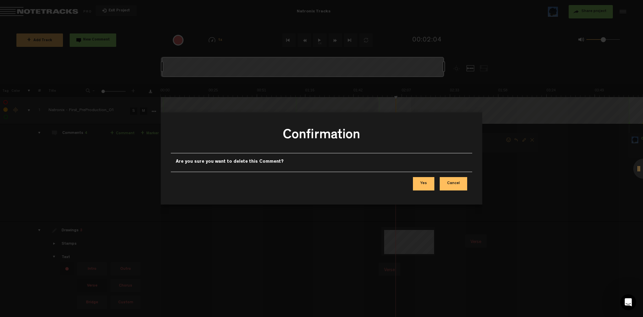
click at [424, 185] on button "Yes" at bounding box center [423, 183] width 21 height 13
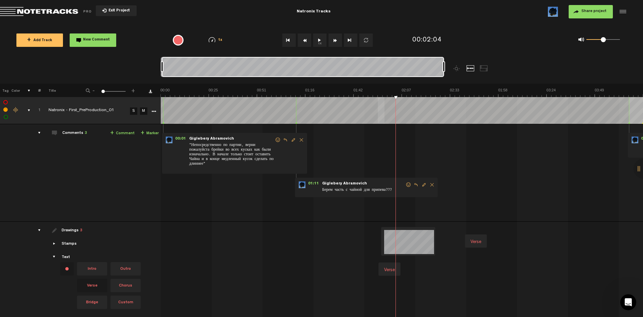
click at [385, 96] on img at bounding box center [401, 92] width 483 height 9
click at [383, 92] on img at bounding box center [401, 92] width 483 height 9
click at [381, 91] on img at bounding box center [401, 92] width 483 height 9
click at [380, 91] on img at bounding box center [401, 92] width 483 height 9
click at [247, 71] on div at bounding box center [303, 67] width 282 height 20
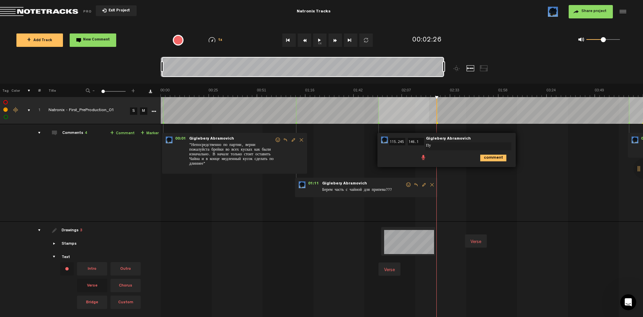
type textarea "П"
type textarea "К"
type textarea "Verse 02"
click at [493, 157] on icon "comment" at bounding box center [493, 158] width 26 height 7
click at [521, 140] on span "Edit comment" at bounding box center [524, 140] width 8 height 5
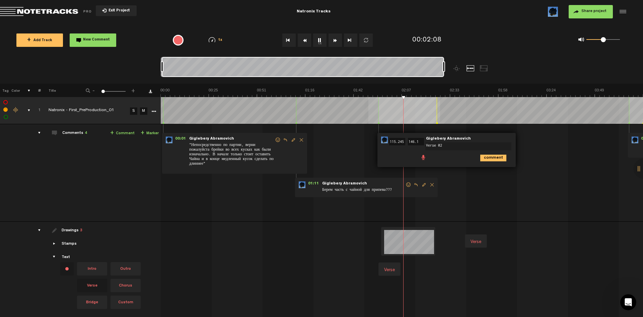
click at [401, 159] on div "comment" at bounding box center [447, 157] width 133 height 13
click at [497, 155] on icon "comment" at bounding box center [493, 158] width 26 height 7
click at [436, 146] on span "Verse 02" at bounding box center [463, 145] width 84 height 7
click at [522, 140] on span "Edit comment" at bounding box center [524, 140] width 8 height 5
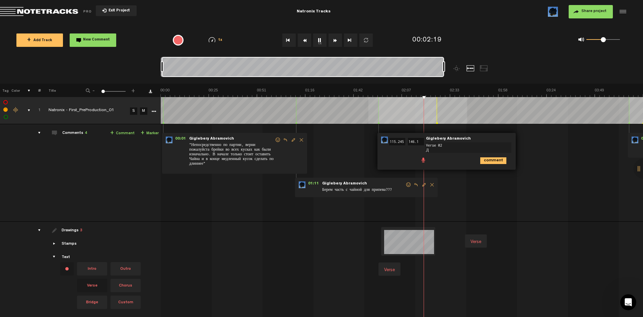
scroll to position [0, 0]
type textarea "Verse 02 Динамика нарастает как на рисунке ниже"
click at [488, 160] on icon "comment" at bounding box center [493, 160] width 26 height 7
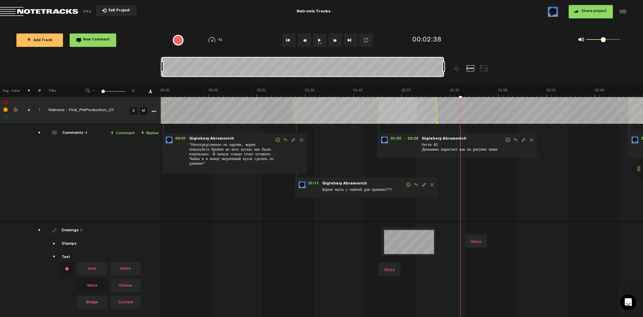
click at [385, 90] on img at bounding box center [401, 92] width 483 height 9
click at [606, 9] on button "Share project" at bounding box center [591, 11] width 44 height 13
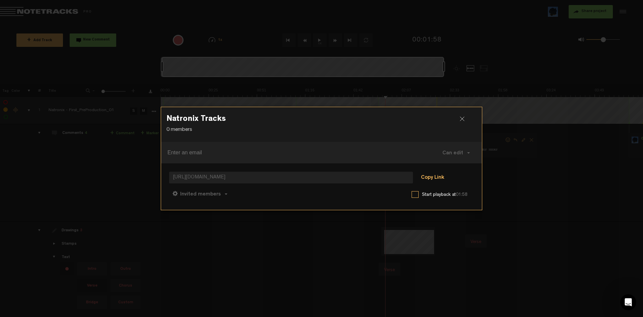
click at [428, 180] on button "Copy Link" at bounding box center [432, 178] width 37 height 13
click at [463, 120] on div at bounding box center [465, 122] width 10 height 10
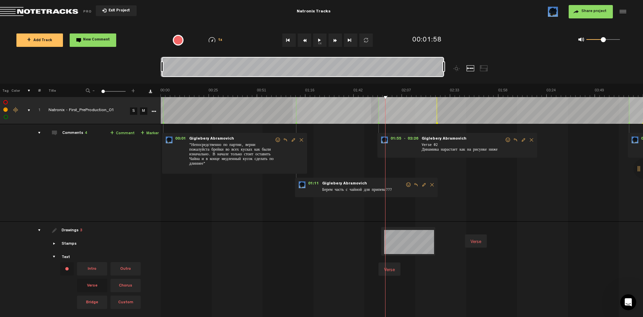
click at [423, 184] on span "Edit comment" at bounding box center [424, 185] width 8 height 5
type textarea "Берем часть с чайной для припева?"
click at [388, 203] on icon "comment" at bounding box center [395, 203] width 26 height 7
click at [40, 132] on div "comments" at bounding box center [36, 133] width 10 height 7
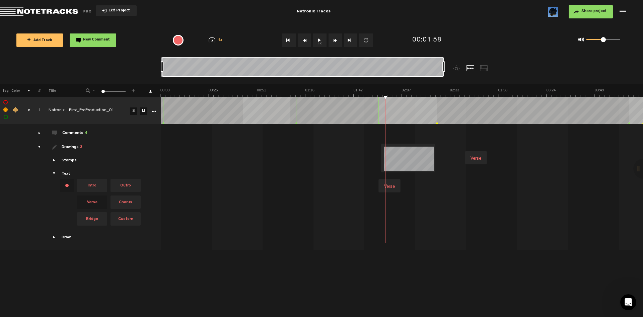
click at [38, 142] on td at bounding box center [35, 194] width 10 height 112
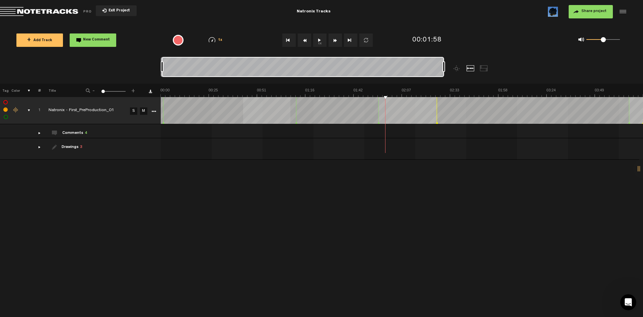
click at [516, 209] on div "+ New drawing Tag Color # Title - 1 100 1 + 1 Natronix - First_PreProduction_01…" at bounding box center [321, 201] width 643 height 234
click at [34, 40] on span "+ Add Track" at bounding box center [39, 41] width 25 height 4
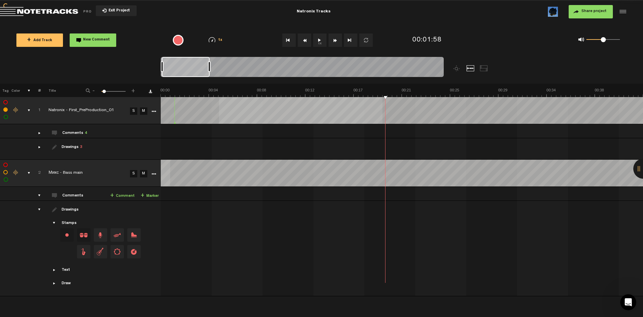
click at [133, 170] on link "S" at bounding box center [133, 173] width 7 height 7
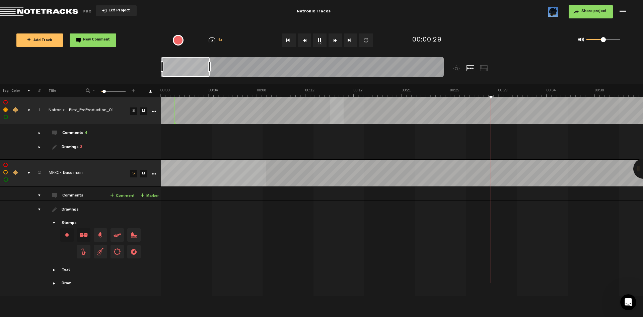
click at [6, 165] on label at bounding box center [6, 165] width 0 height 0
checkbox input "true"
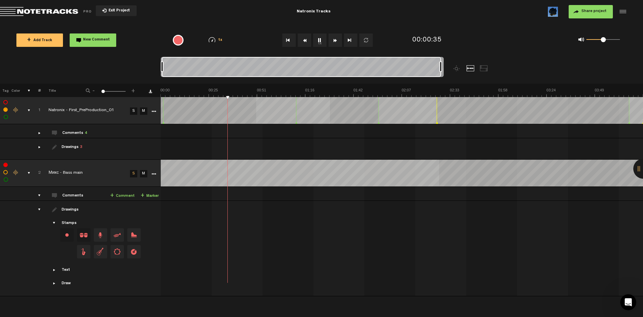
drag, startPoint x: 210, startPoint y: 71, endPoint x: 445, endPoint y: 66, distance: 235.3
click at [445, 66] on div at bounding box center [338, 70] width 354 height 27
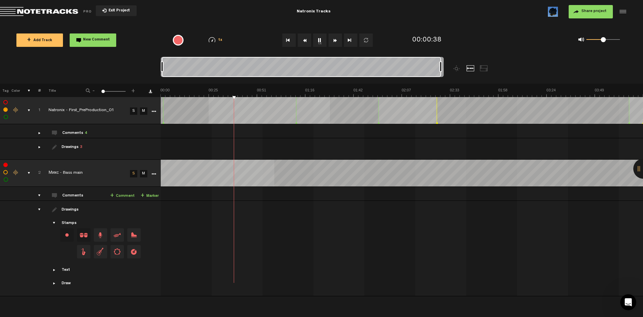
click at [132, 170] on link "S" at bounding box center [133, 173] width 7 height 7
click at [144, 170] on link "M" at bounding box center [143, 173] width 7 height 7
click at [40, 206] on div "drawings" at bounding box center [36, 209] width 10 height 7
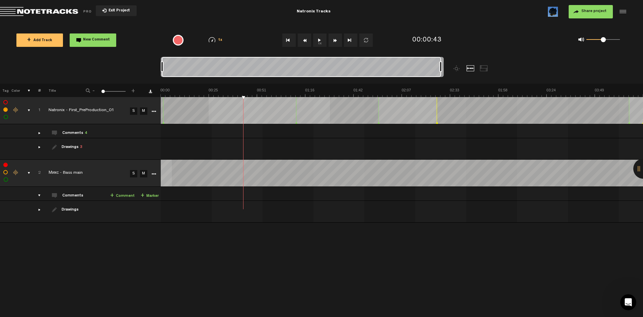
click at [38, 192] on div "comments" at bounding box center [36, 195] width 10 height 7
click at [42, 189] on td "Comments + Comment + Marker" at bounding box center [101, 194] width 120 height 14
click at [38, 192] on div "comments" at bounding box center [36, 195] width 10 height 7
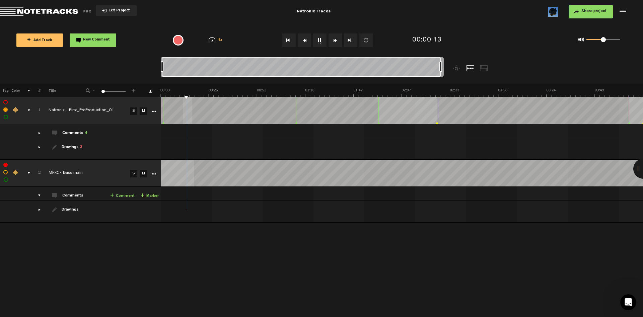
click at [190, 90] on img at bounding box center [401, 92] width 483 height 9
click at [183, 91] on img at bounding box center [401, 92] width 483 height 9
click at [146, 113] on link "M" at bounding box center [143, 111] width 7 height 7
click at [179, 92] on img at bounding box center [401, 92] width 483 height 9
click at [171, 92] on img at bounding box center [401, 92] width 483 height 9
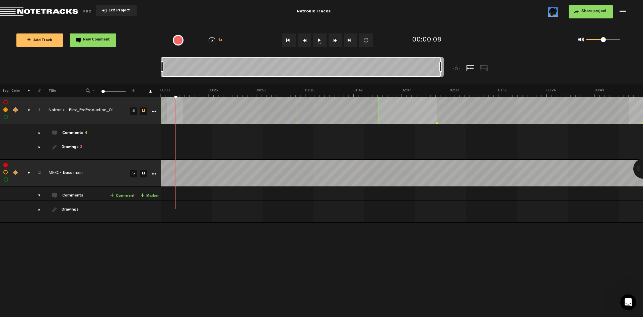
click at [150, 192] on link "+ Marker" at bounding box center [150, 196] width 18 height 8
click at [304, 200] on span "Edit comment" at bounding box center [304, 202] width 8 height 5
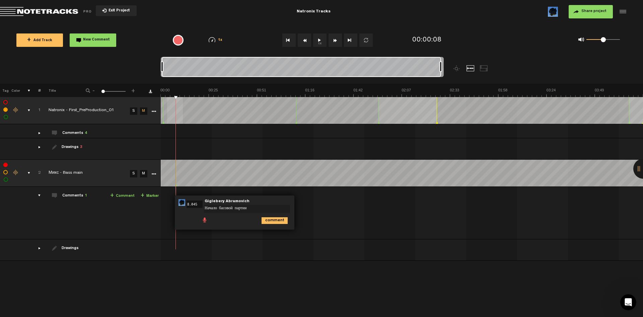
type textarea "Начало басовой партии"
click at [275, 217] on icon "comment" at bounding box center [275, 220] width 26 height 7
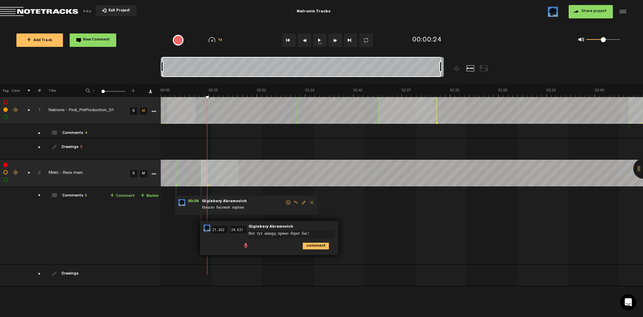
type textarea "Вот тут аккорд прямо берет бас!"
click at [319, 243] on icon "comment" at bounding box center [316, 246] width 26 height 7
click at [144, 113] on link "M" at bounding box center [143, 111] width 7 height 7
